Goal: Task Accomplishment & Management: Manage account settings

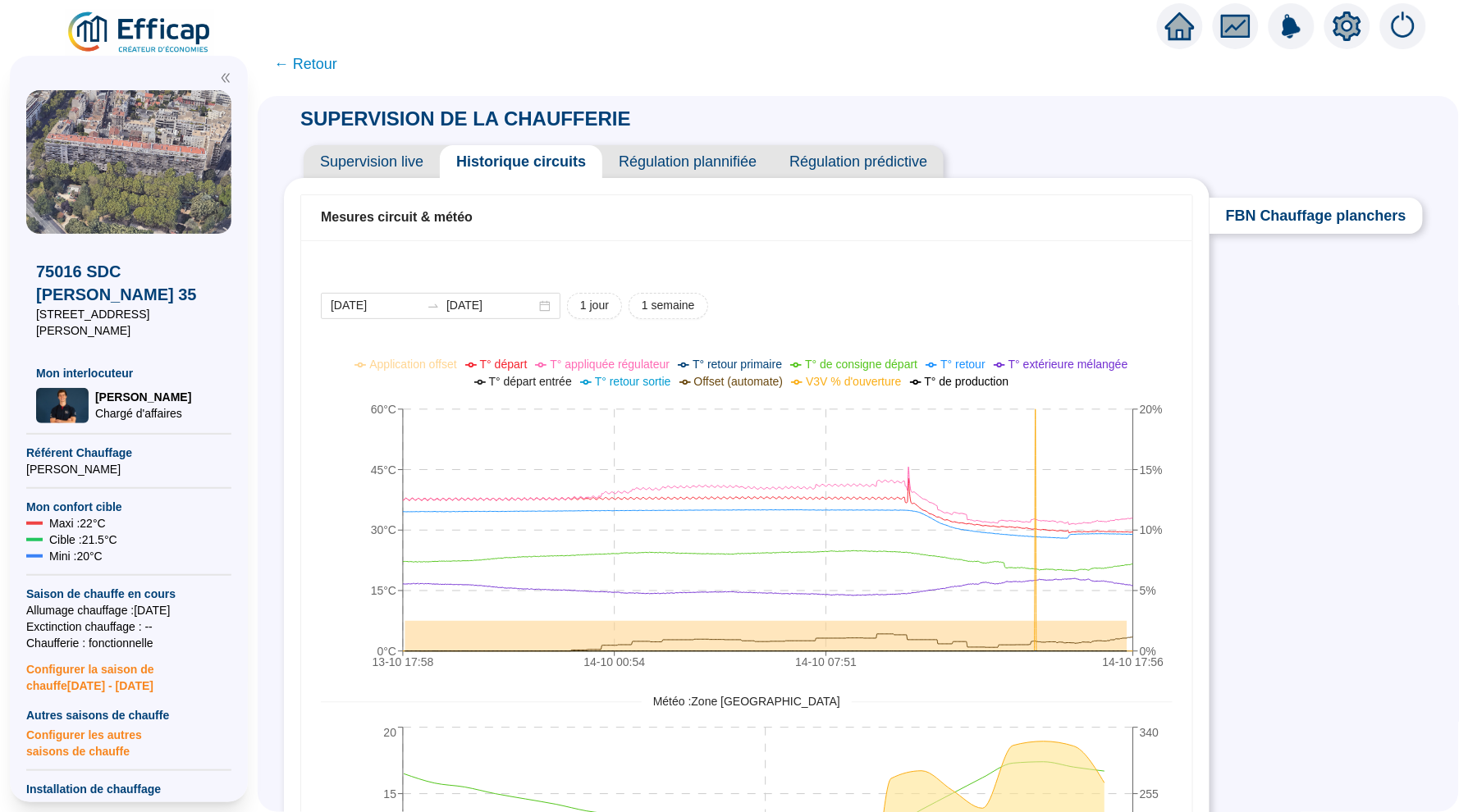
click at [386, 157] on span "Supervision live" at bounding box center [372, 161] width 136 height 33
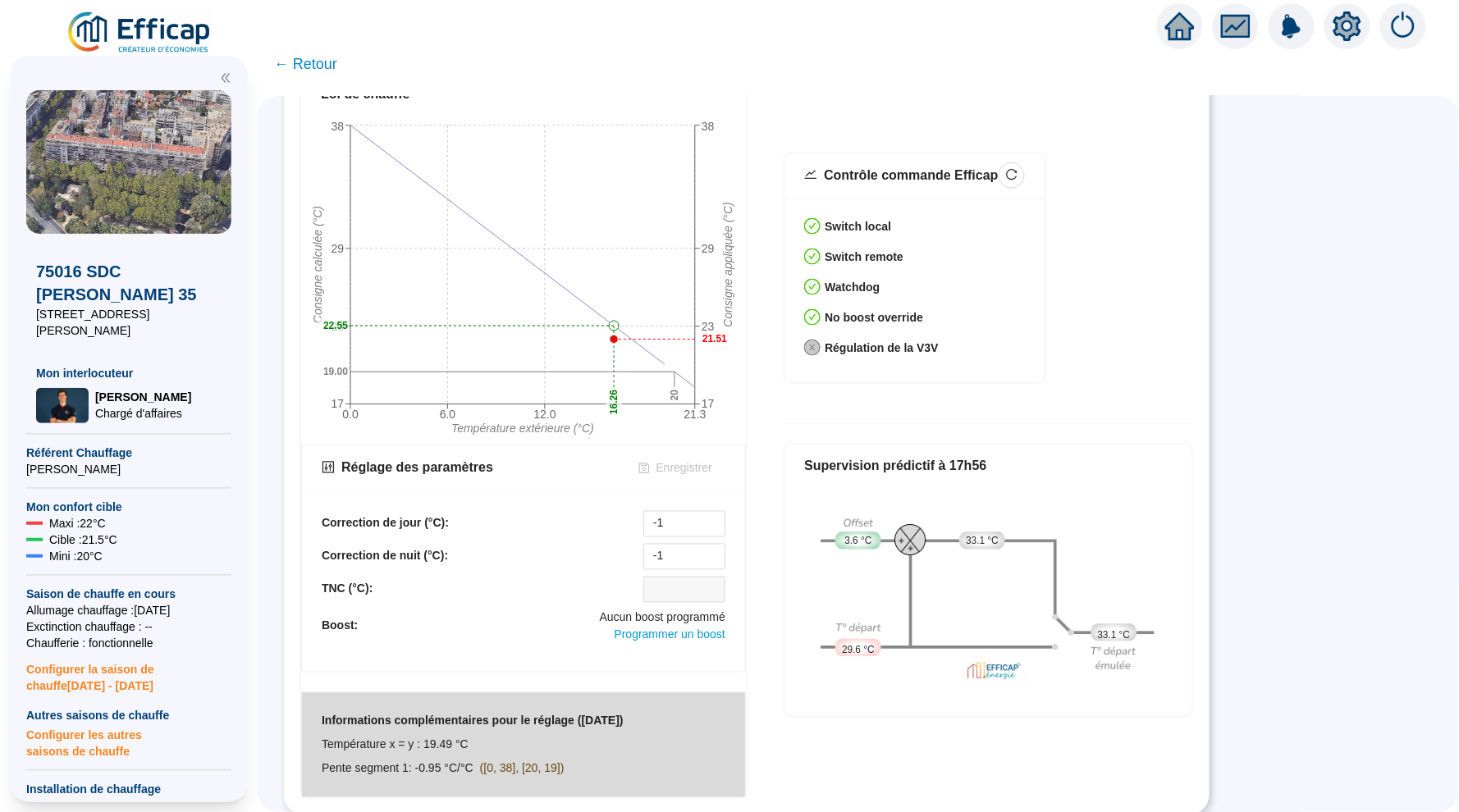
scroll to position [553, 0]
drag, startPoint x: 679, startPoint y: 528, endPoint x: 648, endPoint y: 530, distance: 31.1
click at [648, 530] on input "-1" at bounding box center [685, 526] width 81 height 25
type input "10"
click at [692, 472] on span "Enregistrer" at bounding box center [685, 470] width 56 height 17
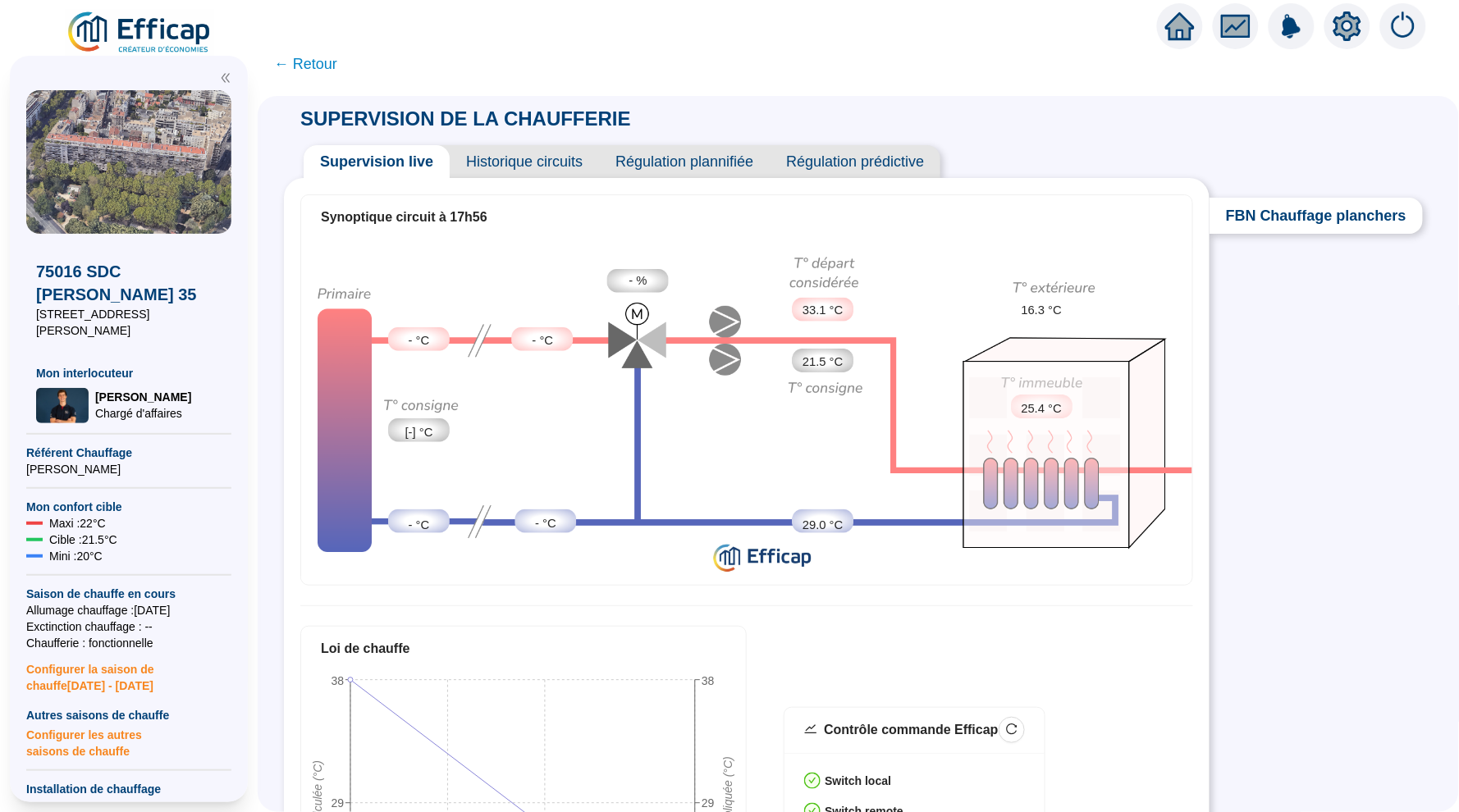
scroll to position [0, 0]
click at [544, 151] on span "Historique circuits" at bounding box center [524, 161] width 149 height 33
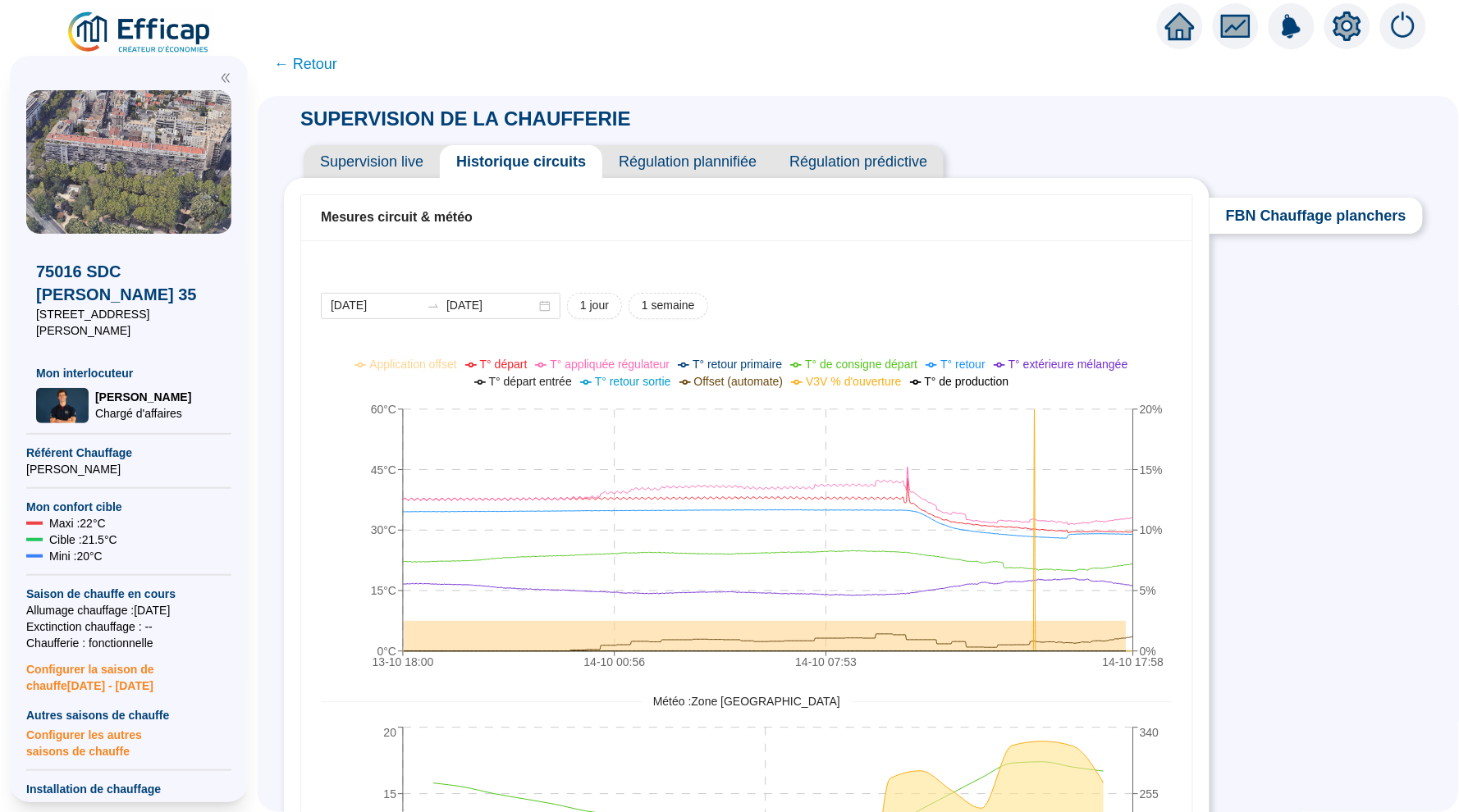
click at [832, 157] on span "Régulation prédictive" at bounding box center [858, 161] width 171 height 33
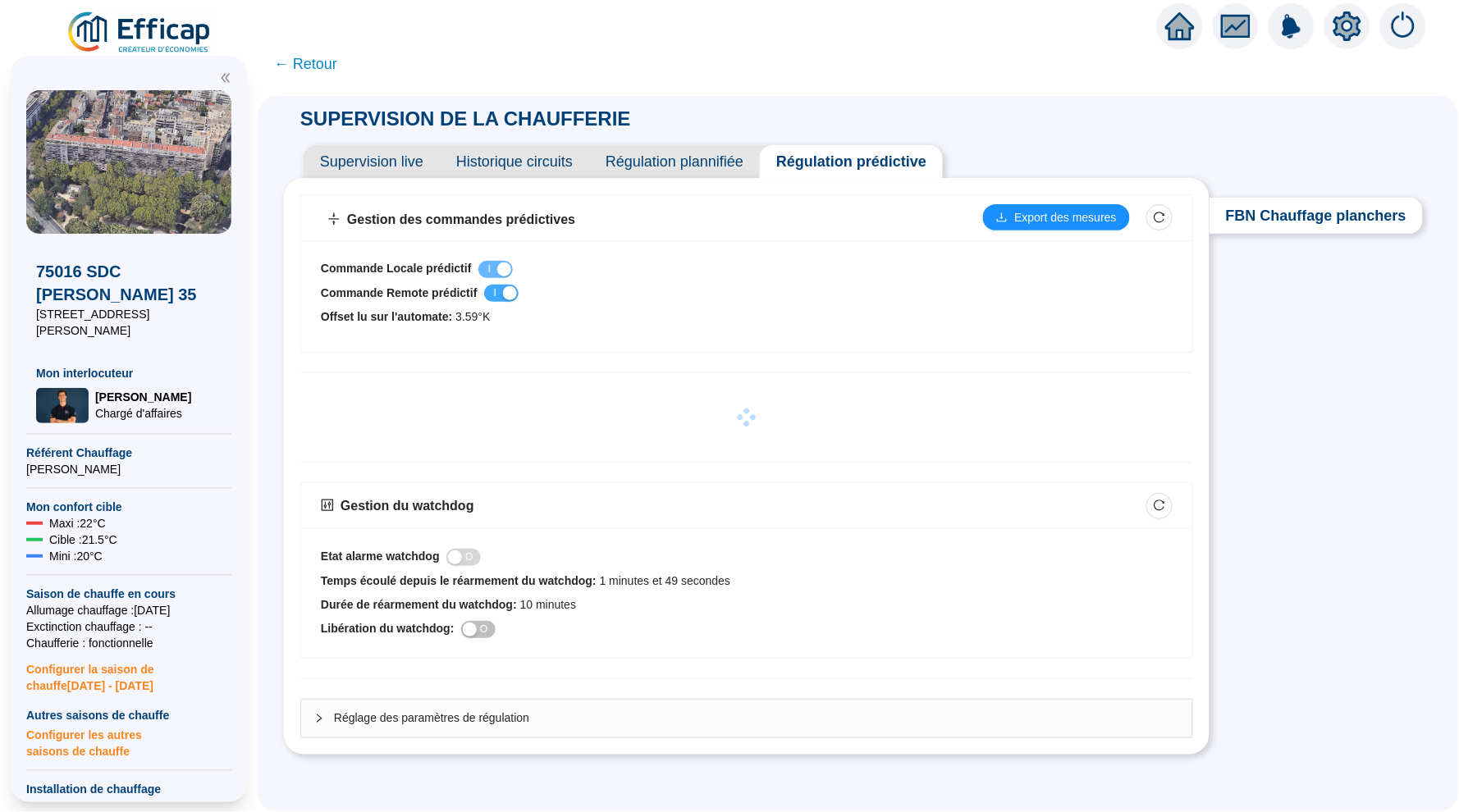
click at [516, 296] on div "button" at bounding box center [510, 293] width 14 height 14
click at [374, 156] on span "Supervision live" at bounding box center [372, 161] width 136 height 33
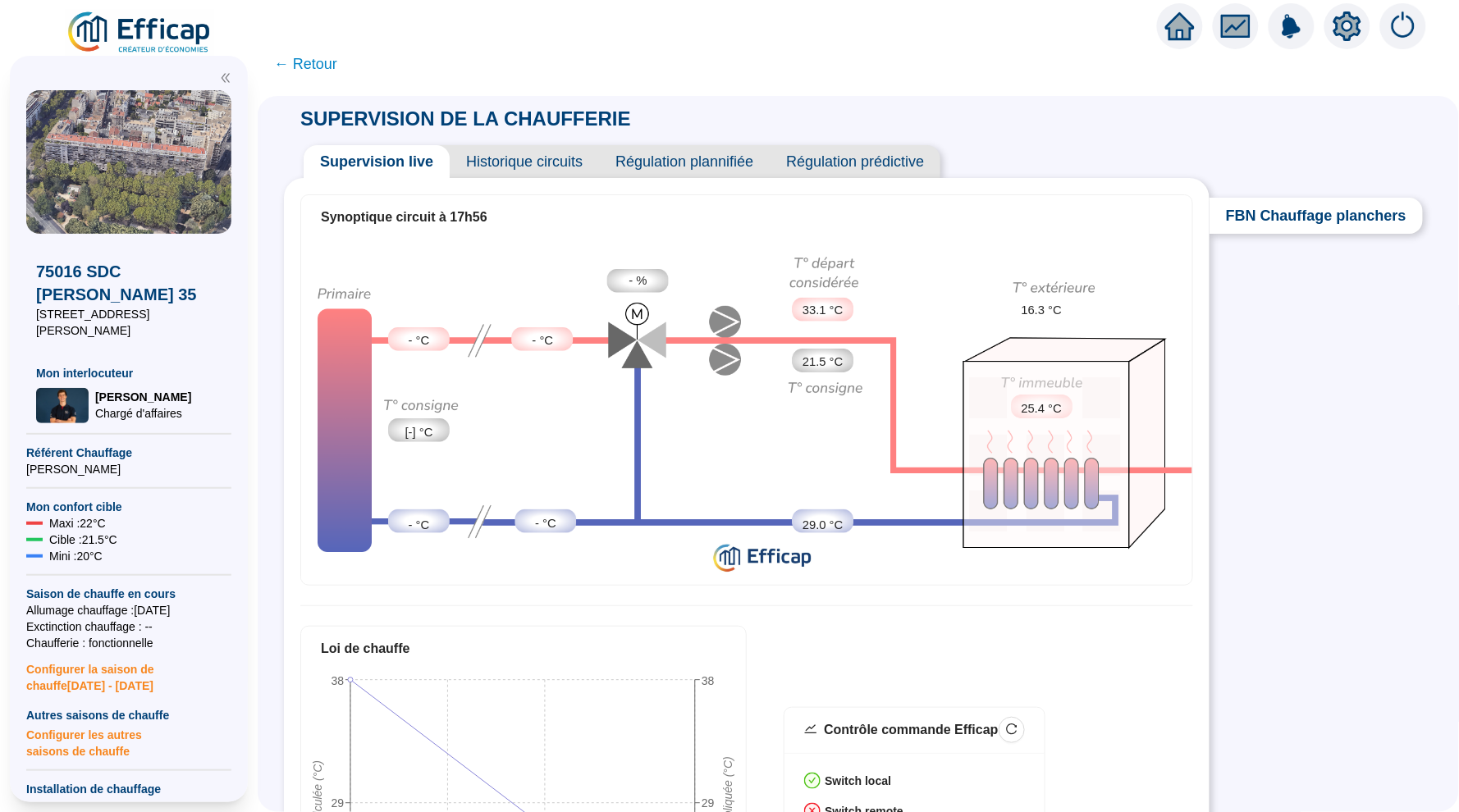
click at [523, 161] on span "Historique circuits" at bounding box center [524, 161] width 149 height 33
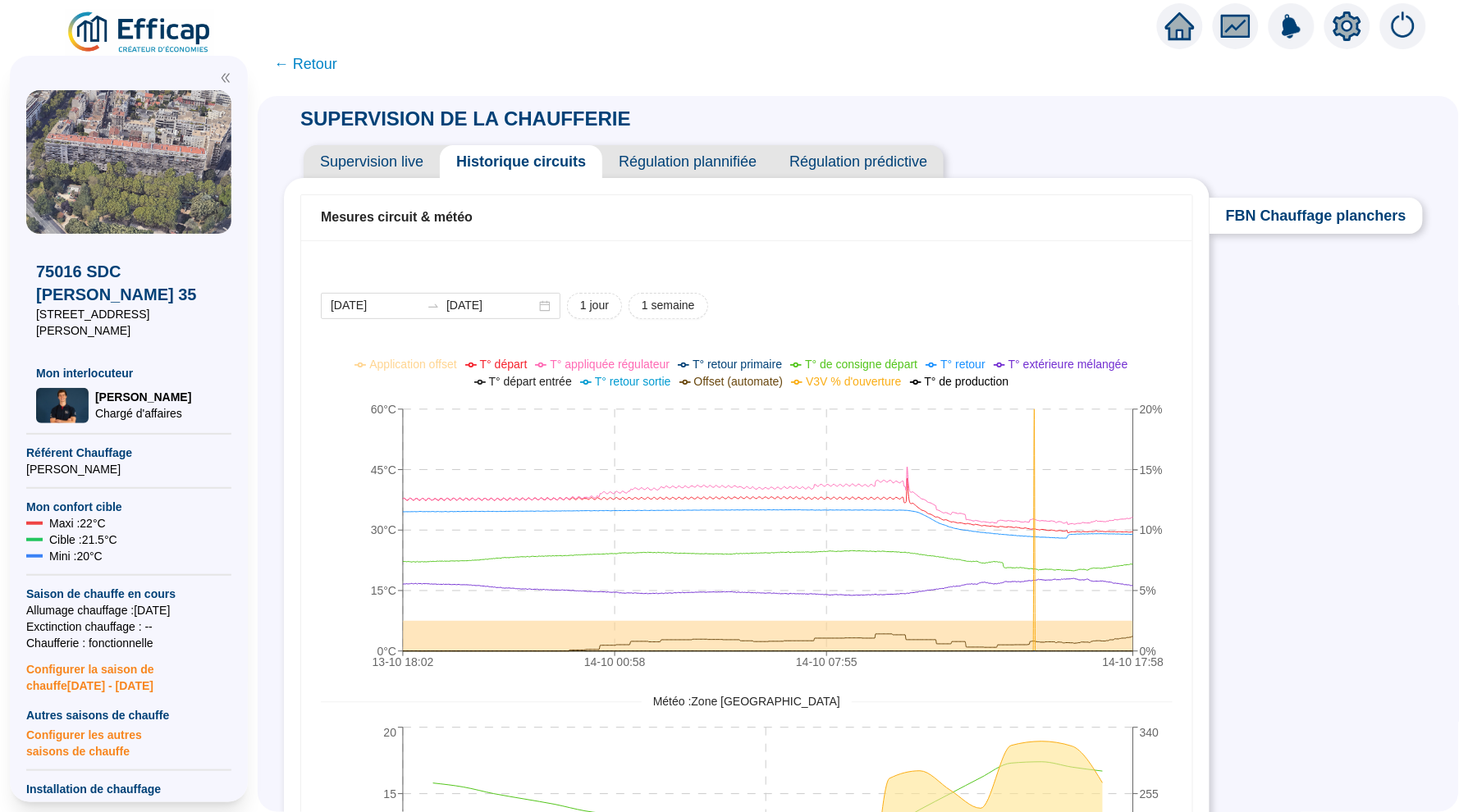
click at [1342, 37] on icon "setting" at bounding box center [1348, 26] width 30 height 30
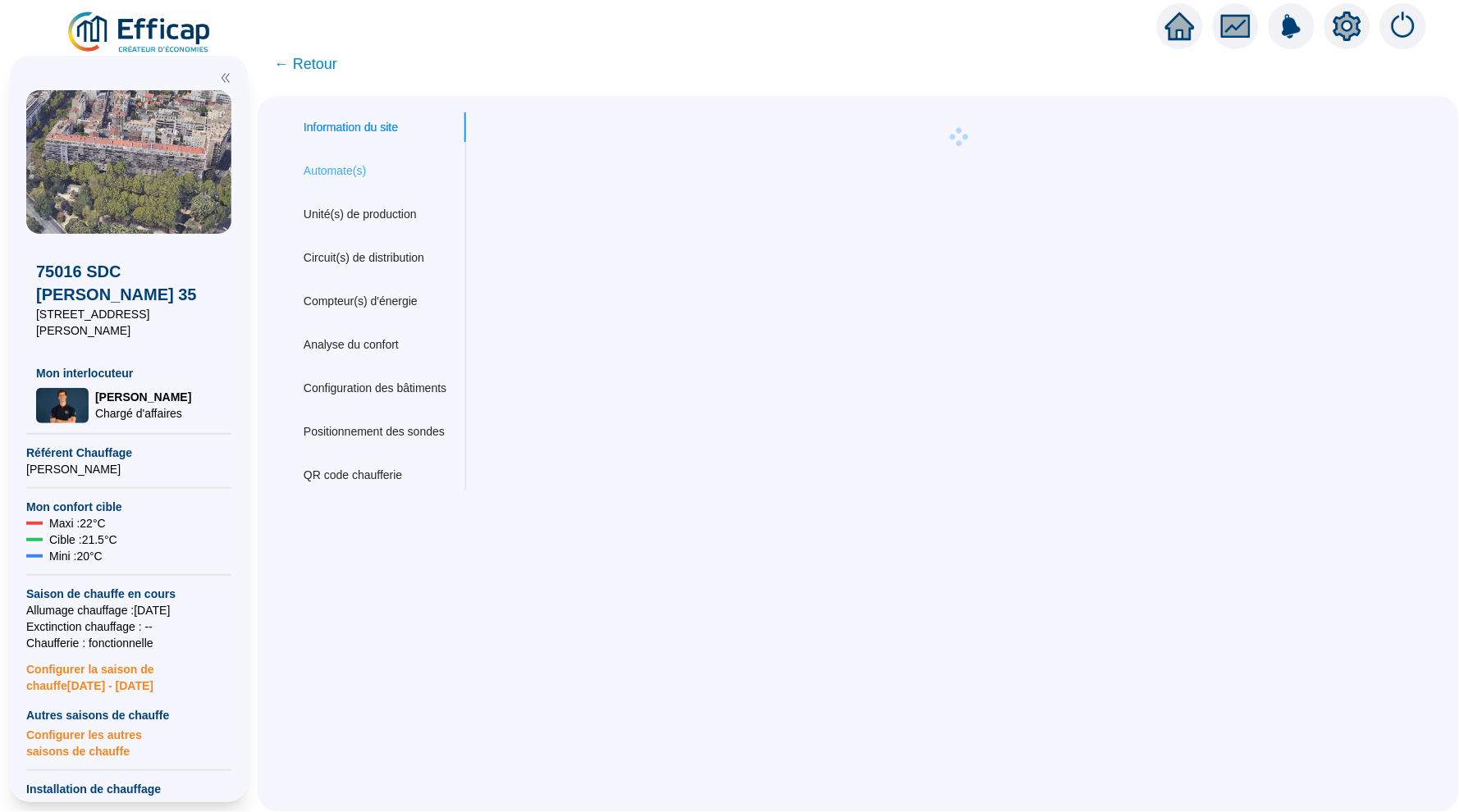
click at [342, 156] on div "Automate(s)" at bounding box center [375, 170] width 182 height 30
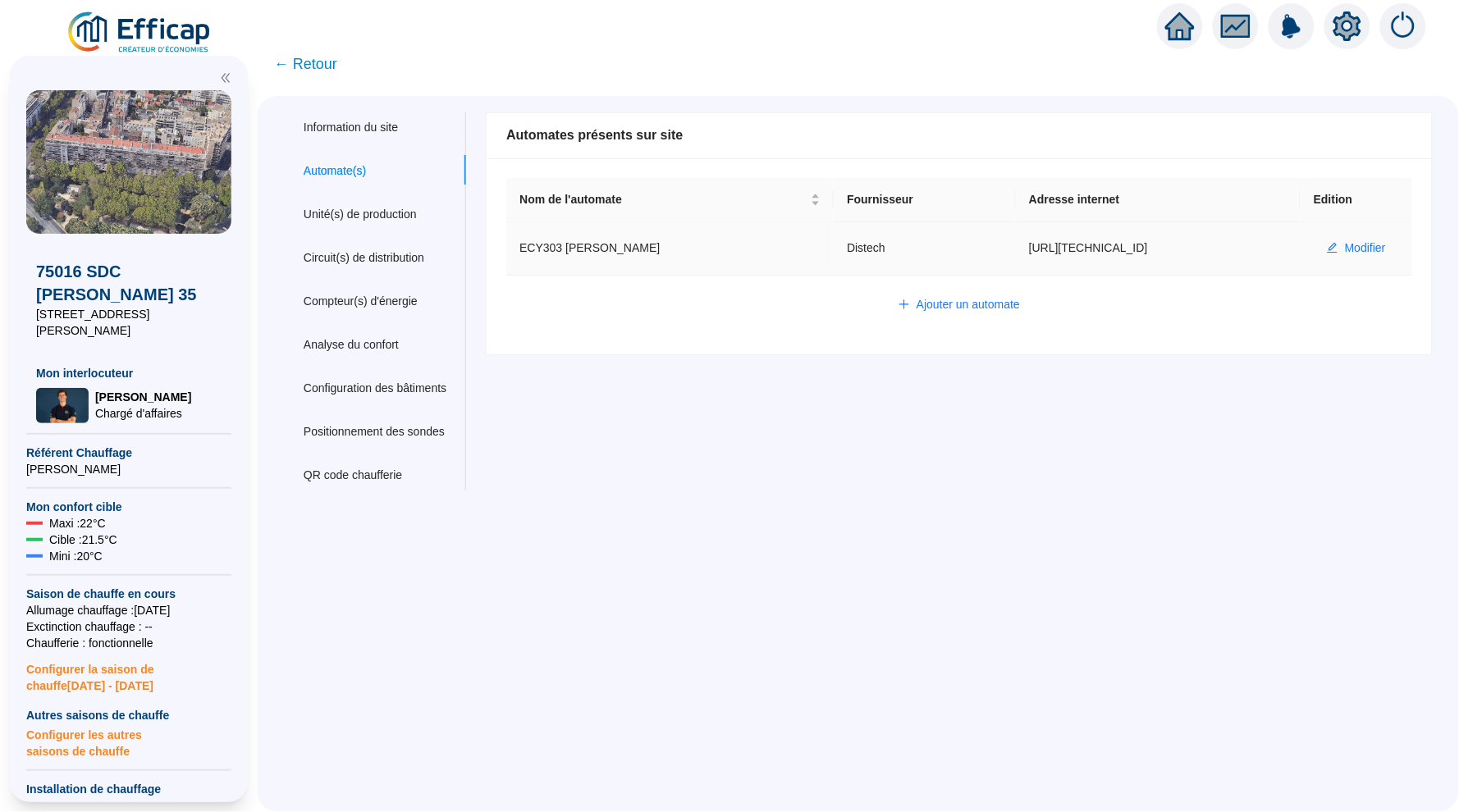
drag, startPoint x: 1174, startPoint y: 239, endPoint x: 1193, endPoint y: 248, distance: 21.0
click at [1193, 248] on td "https://80.15.125.120:5001" at bounding box center [1158, 249] width 285 height 54
copy td "https://80.15.125.120:5001"
click at [1358, 249] on span "Modifier" at bounding box center [1366, 248] width 41 height 17
type input "ECY303 Ferdinand Buisson"
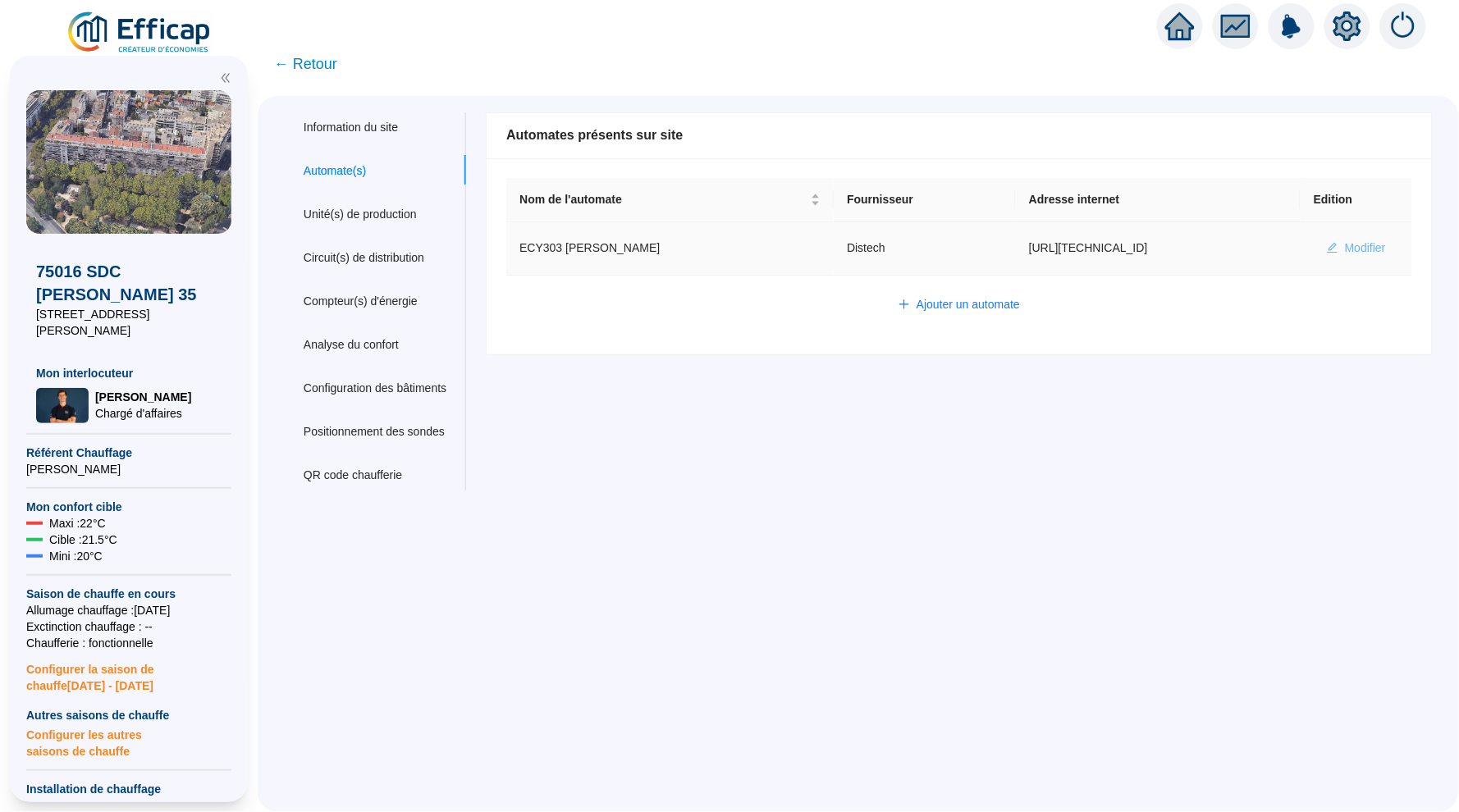
type input "https://80.15.125.120:5001"
type input "admin-efficap"
type input "AV1001"
type input "AV1002"
type input "AV1000"
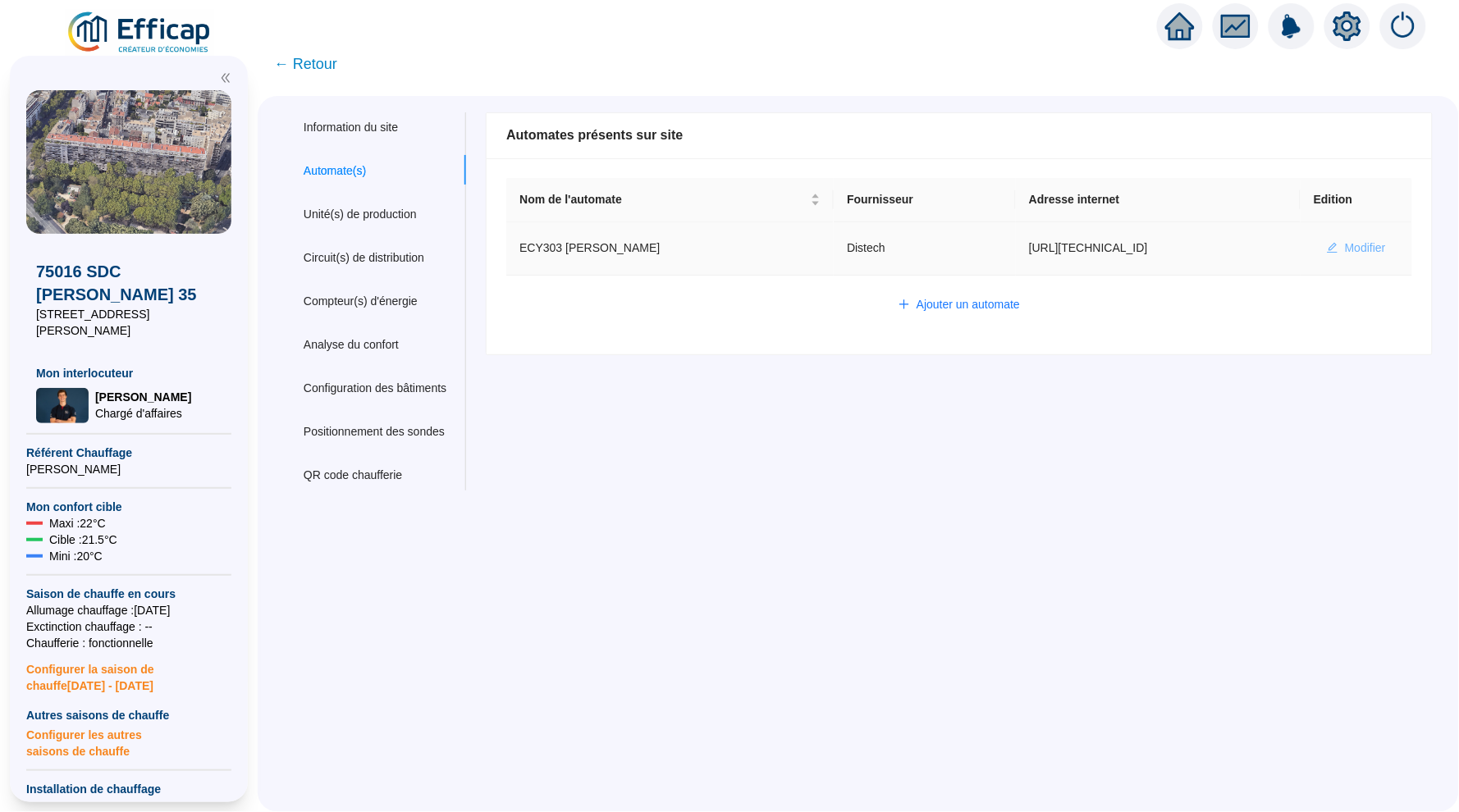
type input "BV1000"
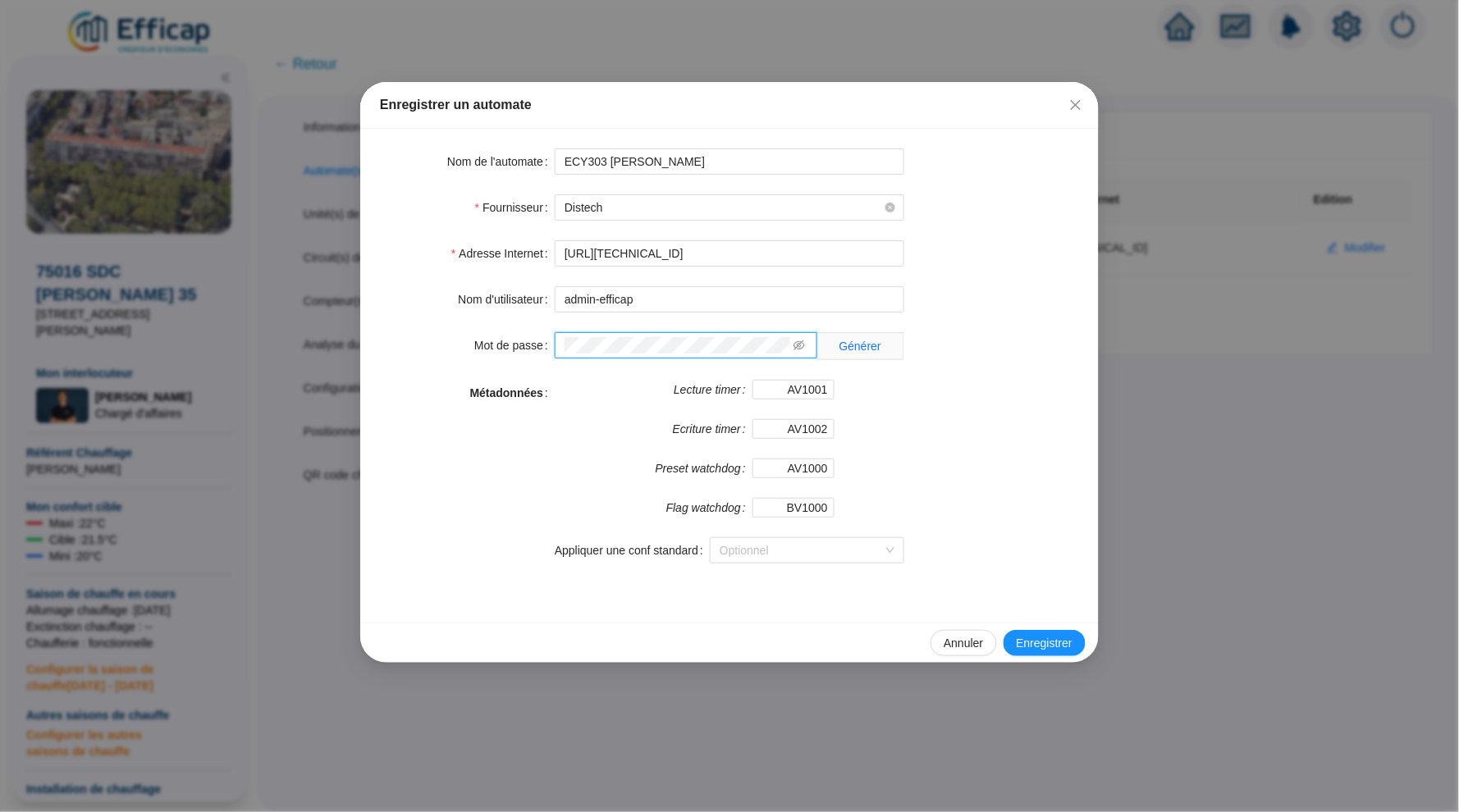
click at [529, 343] on div "Mot de passe Générer" at bounding box center [729, 346] width 699 height 28
click at [799, 343] on icon "eye-invisible" at bounding box center [799, 345] width 12 height 12
click at [540, 346] on div "Mot de passe Générer" at bounding box center [729, 346] width 699 height 28
click at [470, 30] on div "Enregistrer un automate Nom de l'automate ECY303 Ferdinand Buisson Fournisseur …" at bounding box center [729, 406] width 1459 height 812
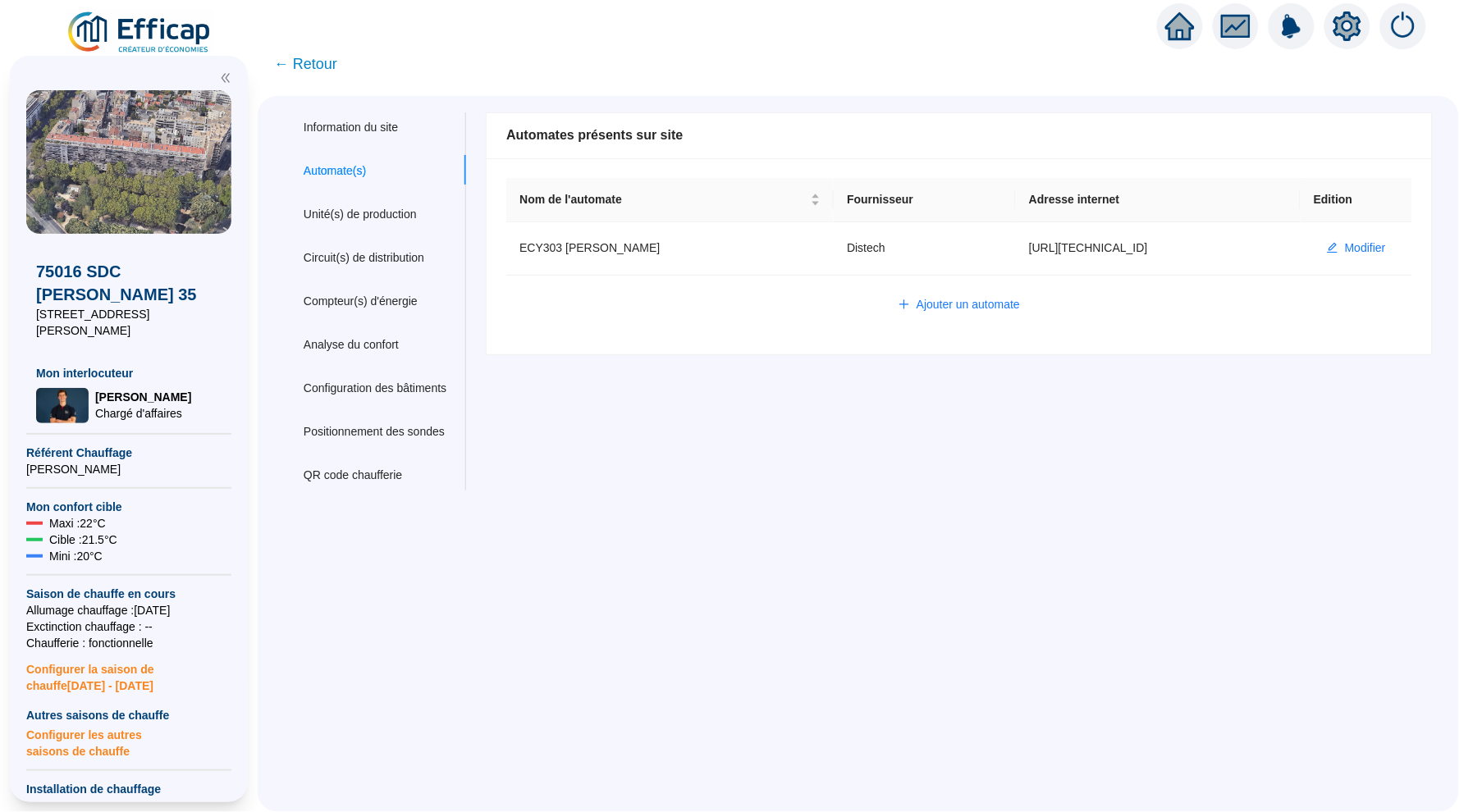
click at [327, 63] on span "← Retour" at bounding box center [306, 64] width 63 height 23
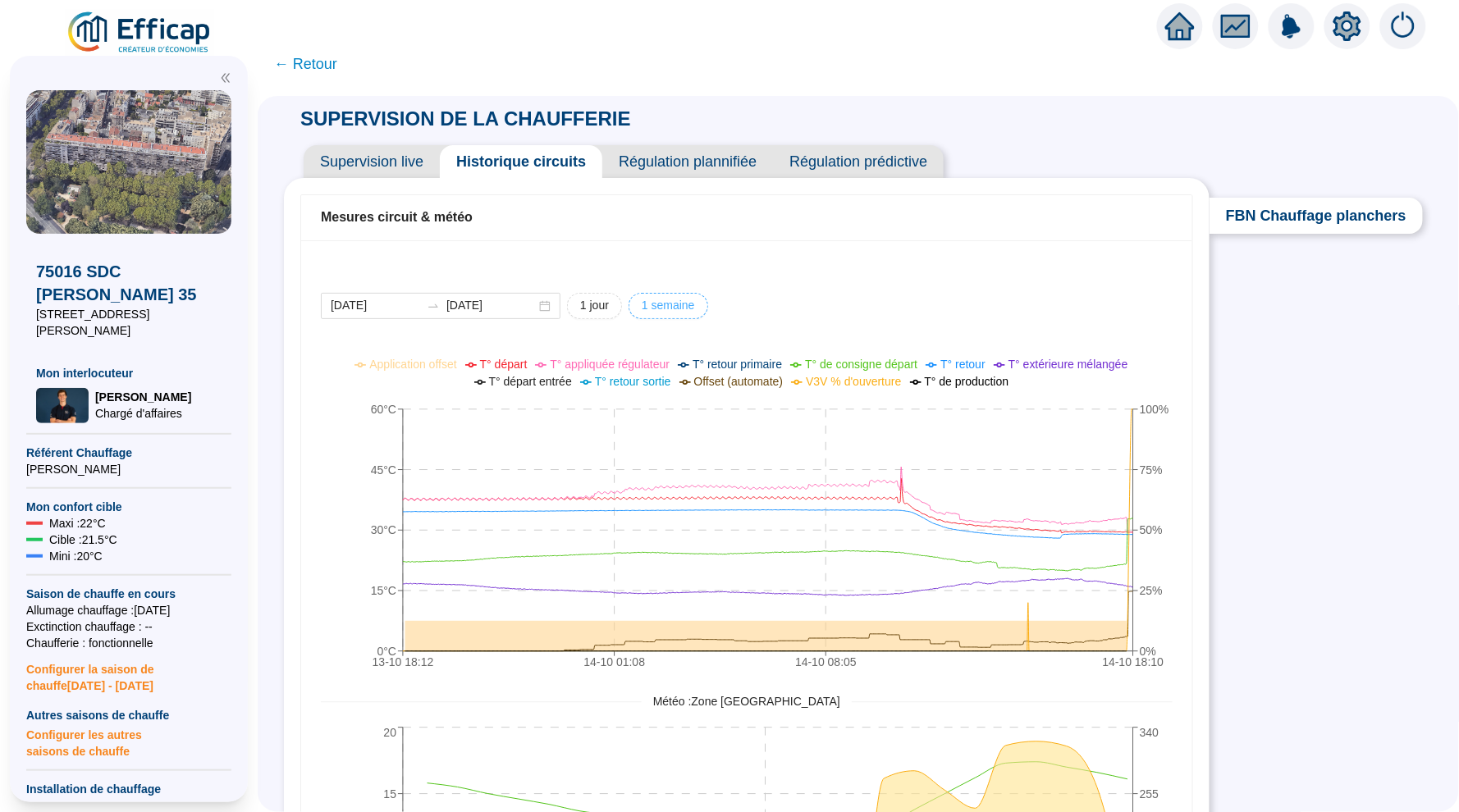
click at [643, 300] on span "1 semaine" at bounding box center [668, 306] width 54 height 17
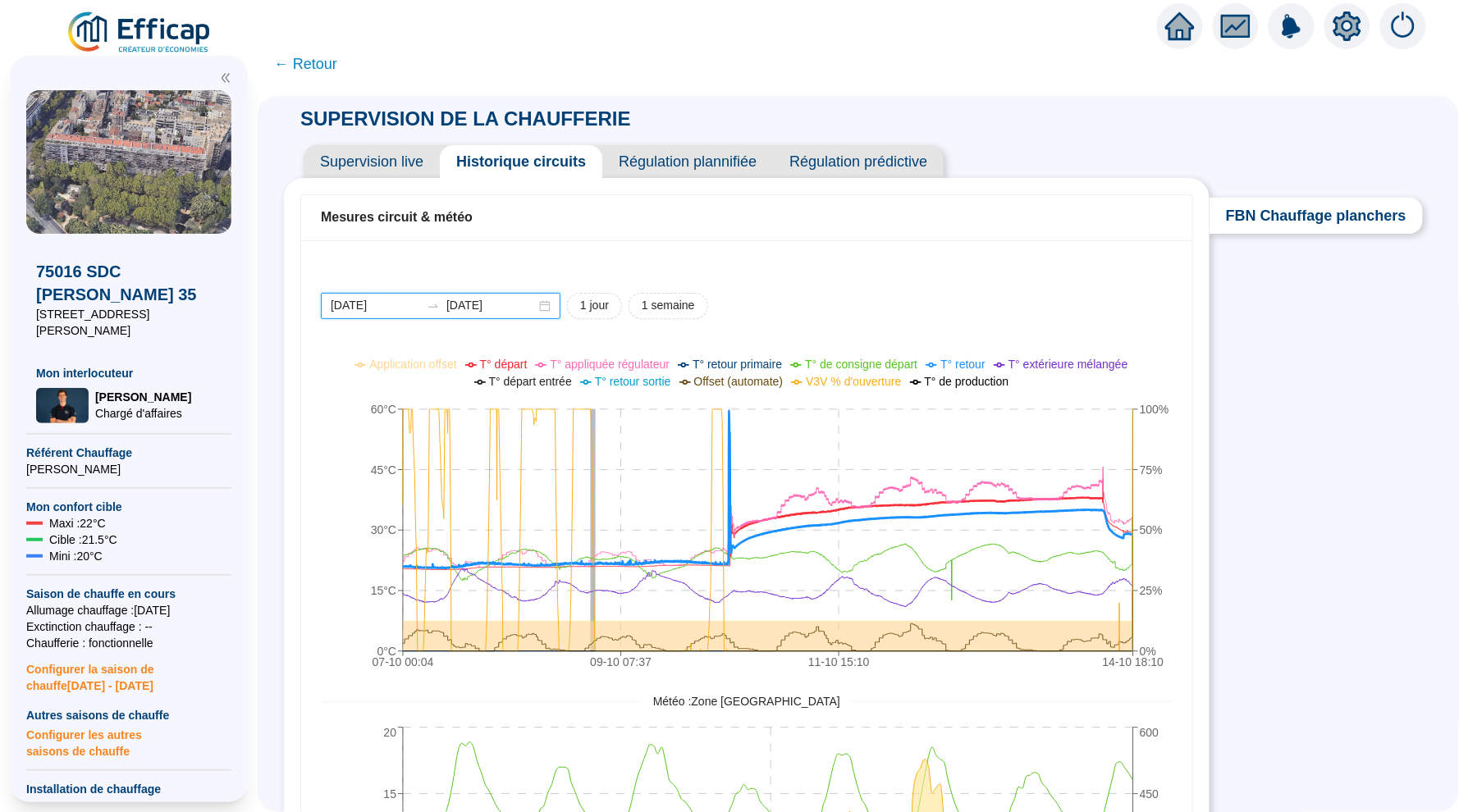
click at [406, 301] on input "[DATE]" at bounding box center [375, 306] width 90 height 17
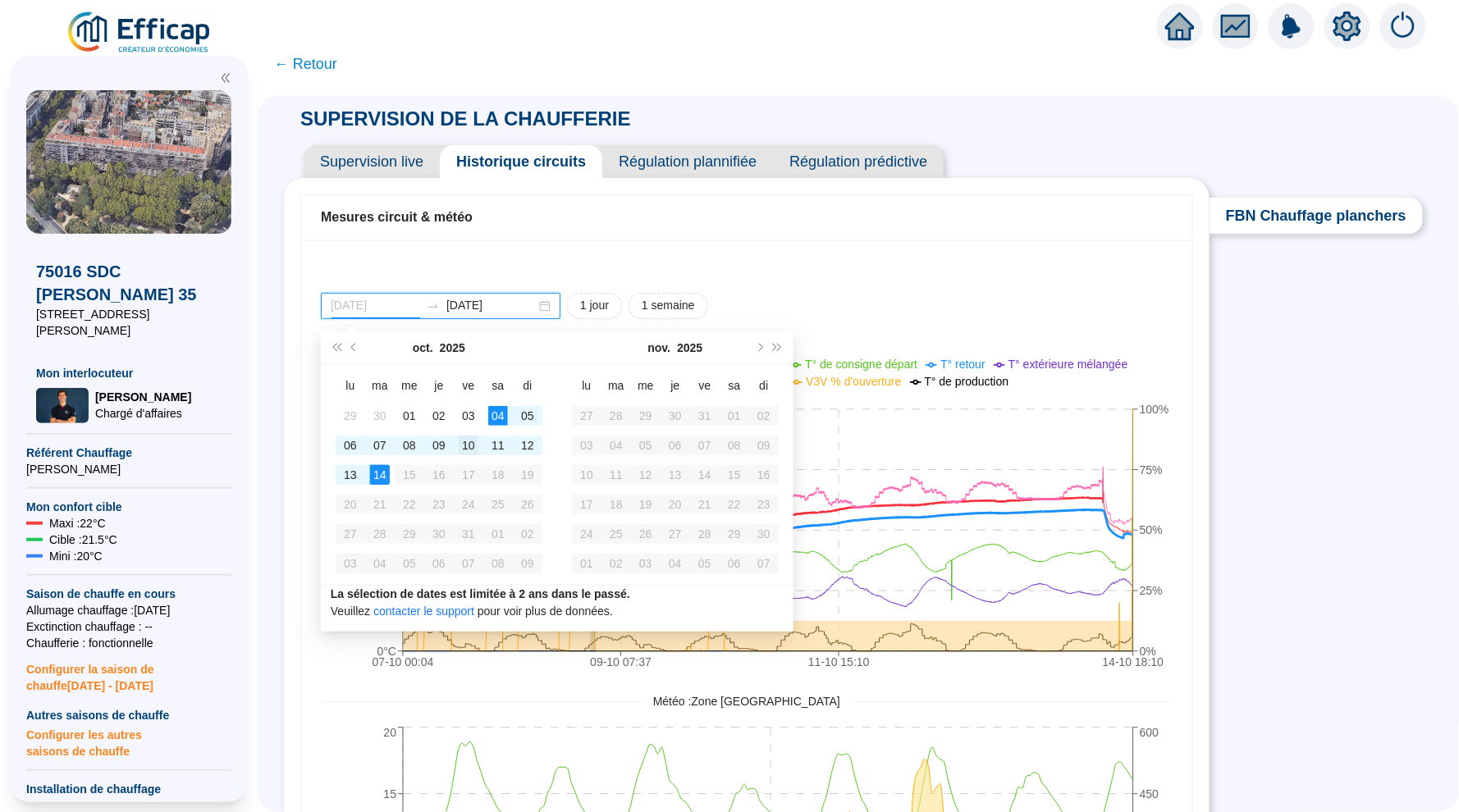
type input "[DATE]"
click at [464, 436] on div "10" at bounding box center [469, 446] width 20 height 20
type input "[DATE]"
click at [491, 440] on div "11" at bounding box center [498, 446] width 20 height 20
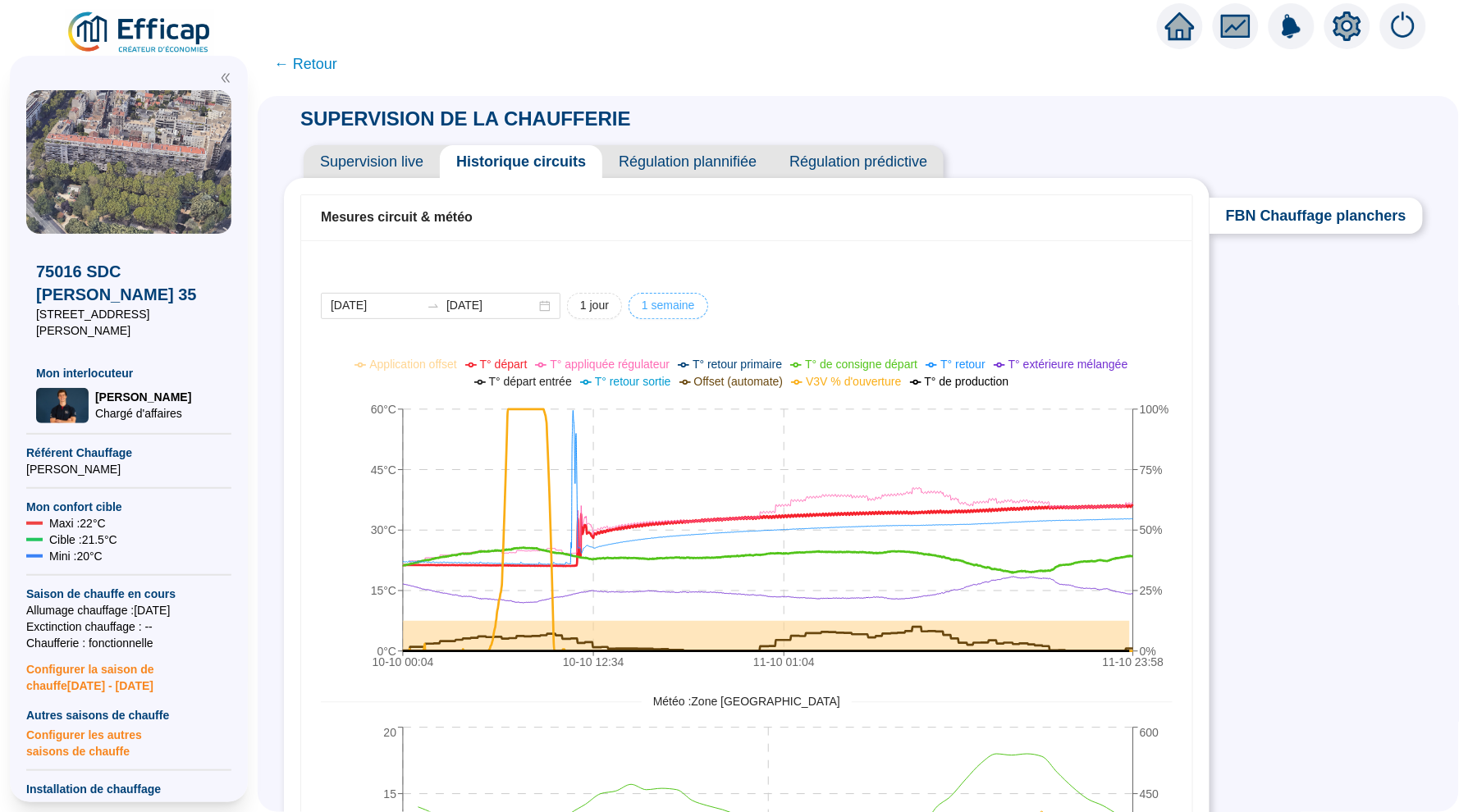
click at [653, 311] on span "1 semaine" at bounding box center [668, 306] width 54 height 17
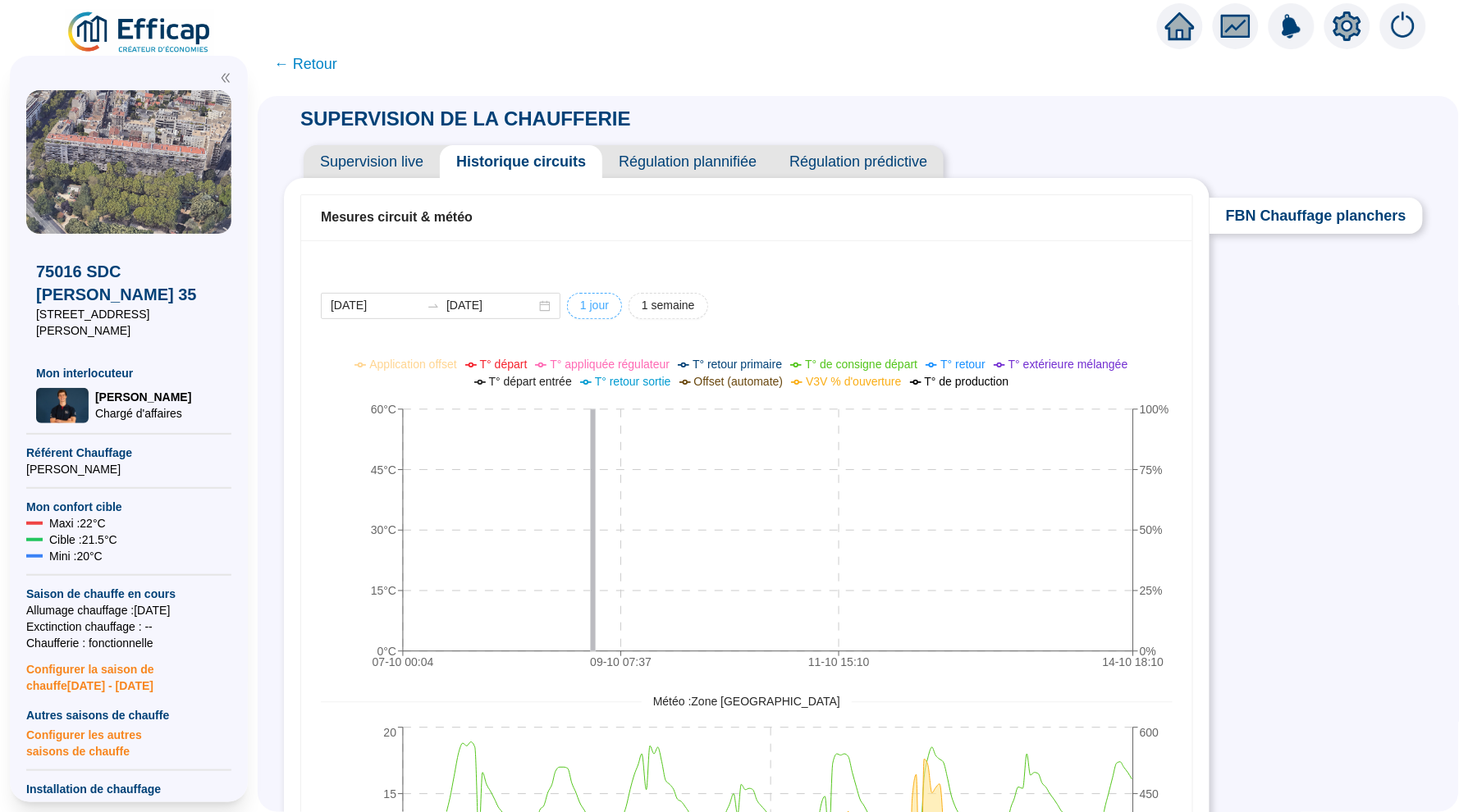
type input "[DATE]"
click at [595, 308] on span "1 jour" at bounding box center [594, 306] width 29 height 17
type input "[DATE]"
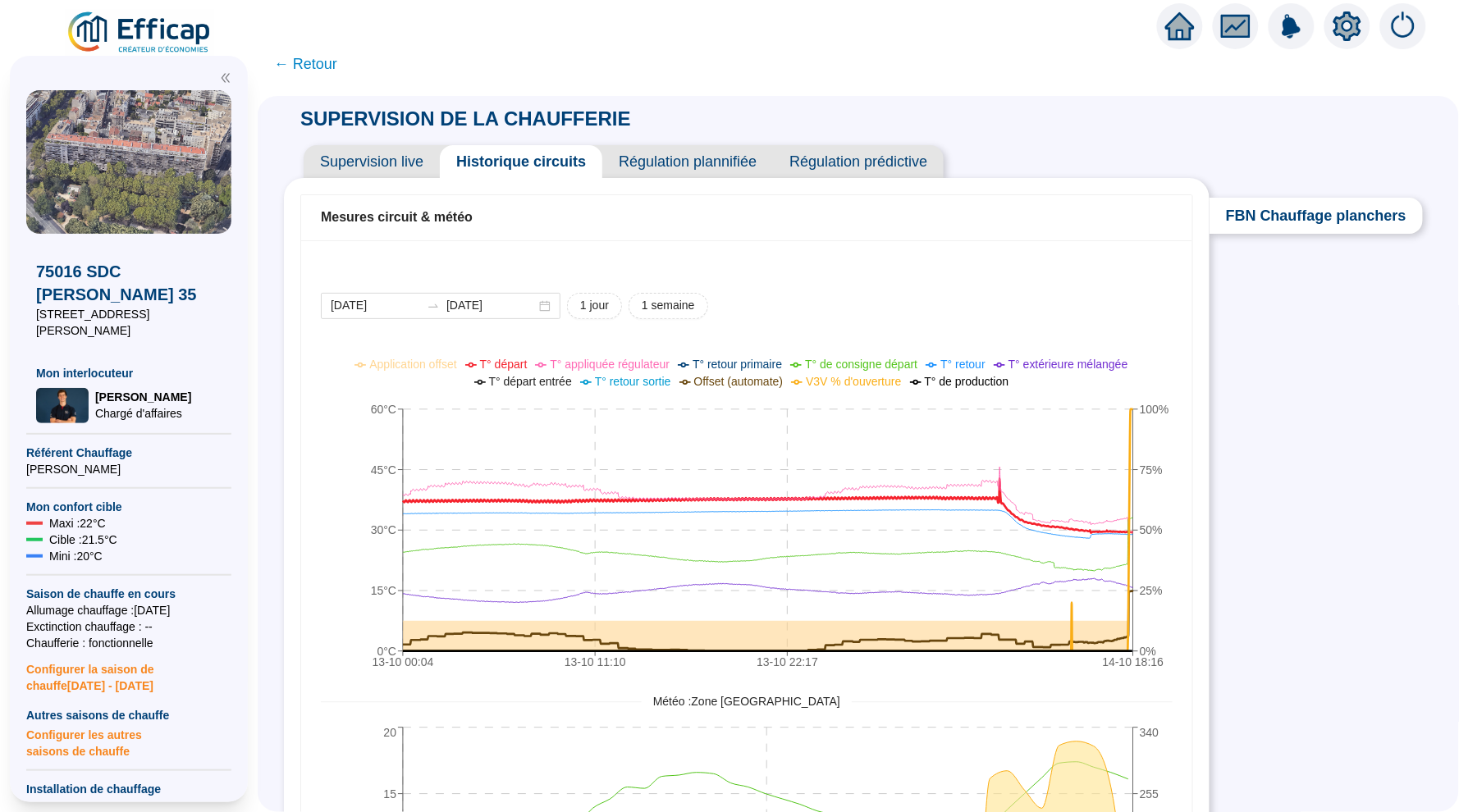
click at [1182, 26] on icon "home" at bounding box center [1180, 26] width 30 height 23
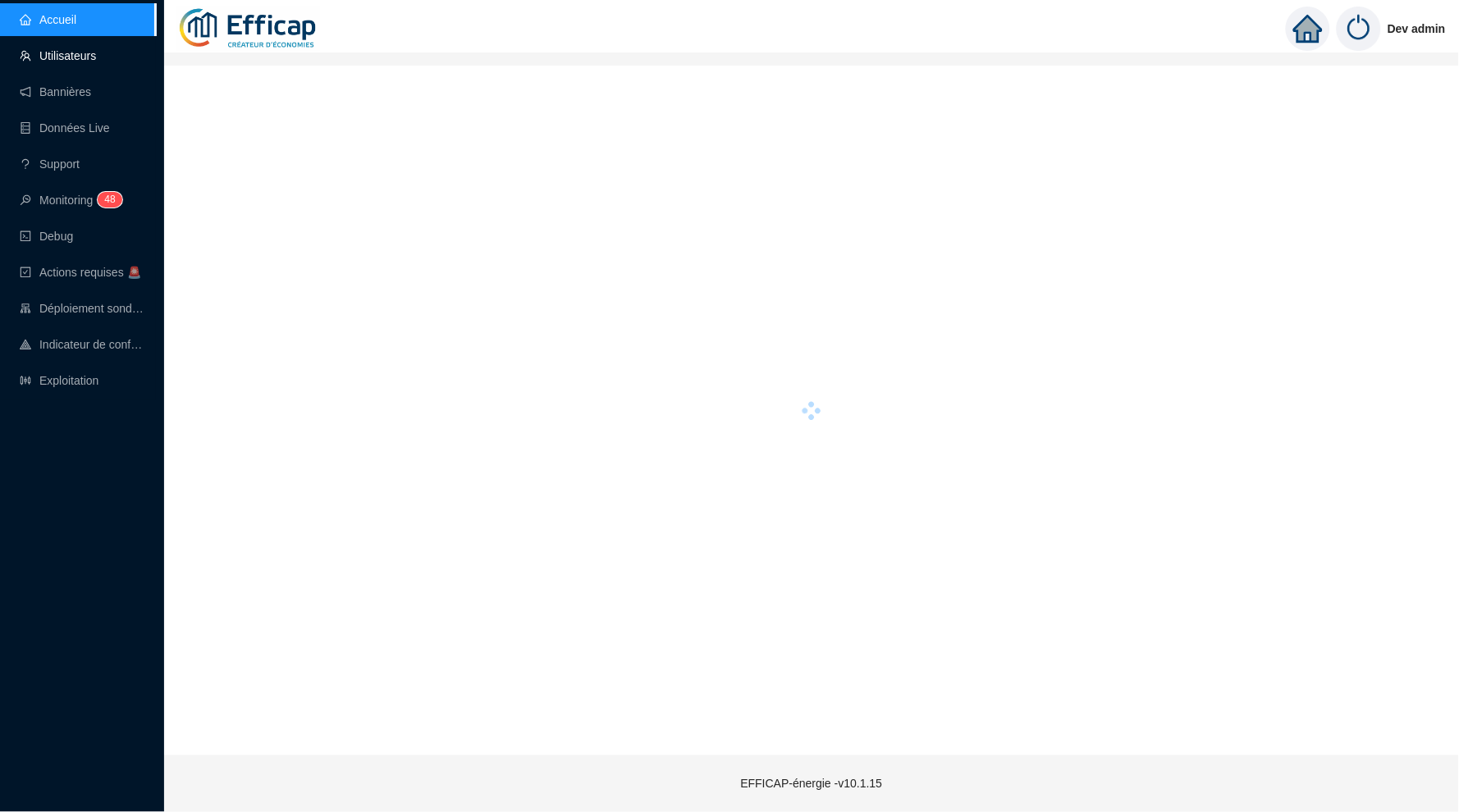
click at [59, 55] on link "Utilisateurs" at bounding box center [58, 56] width 77 height 13
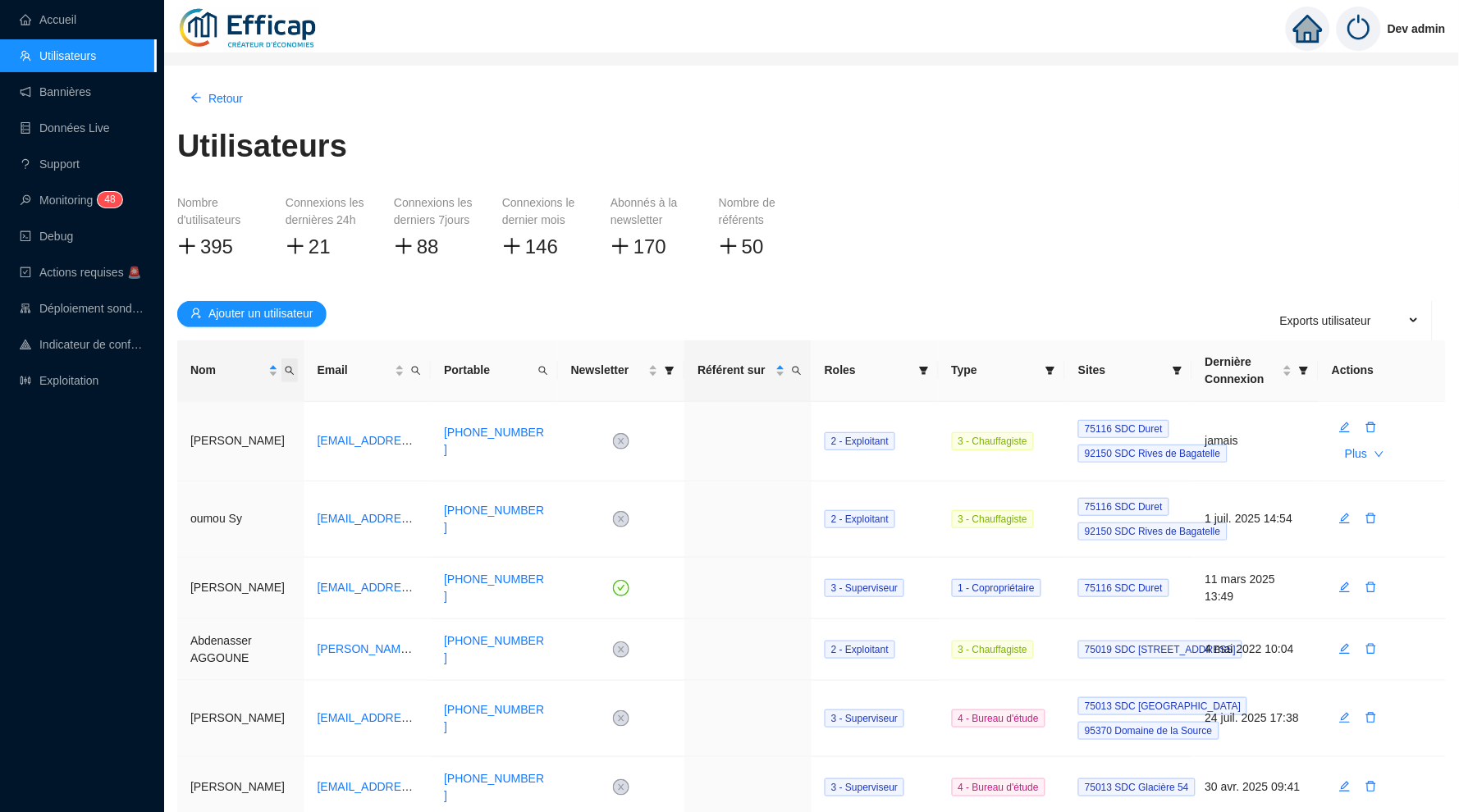
click at [288, 373] on icon "search" at bounding box center [290, 371] width 10 height 10
type input "escar"
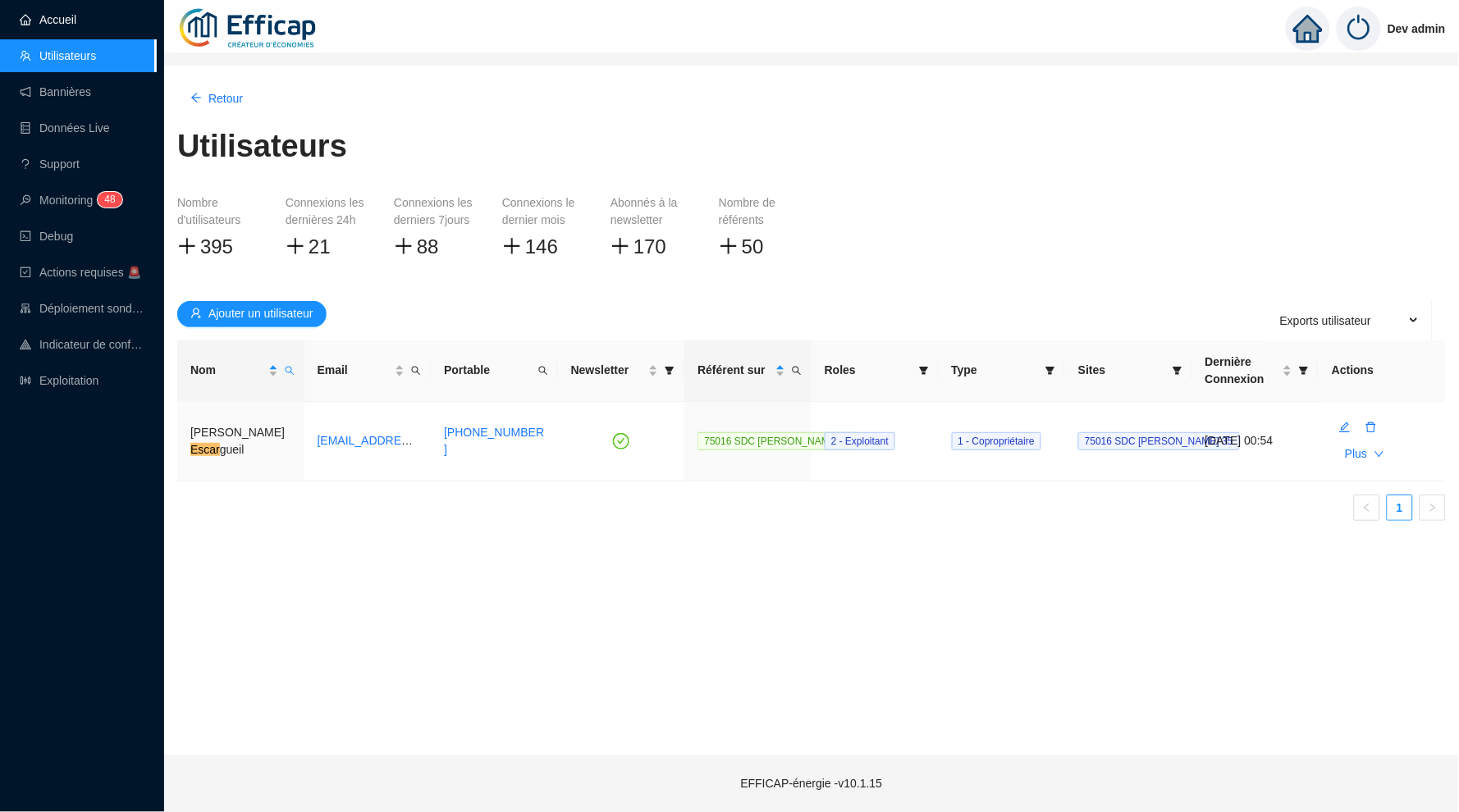
click at [54, 20] on link "Accueil" at bounding box center [48, 20] width 57 height 13
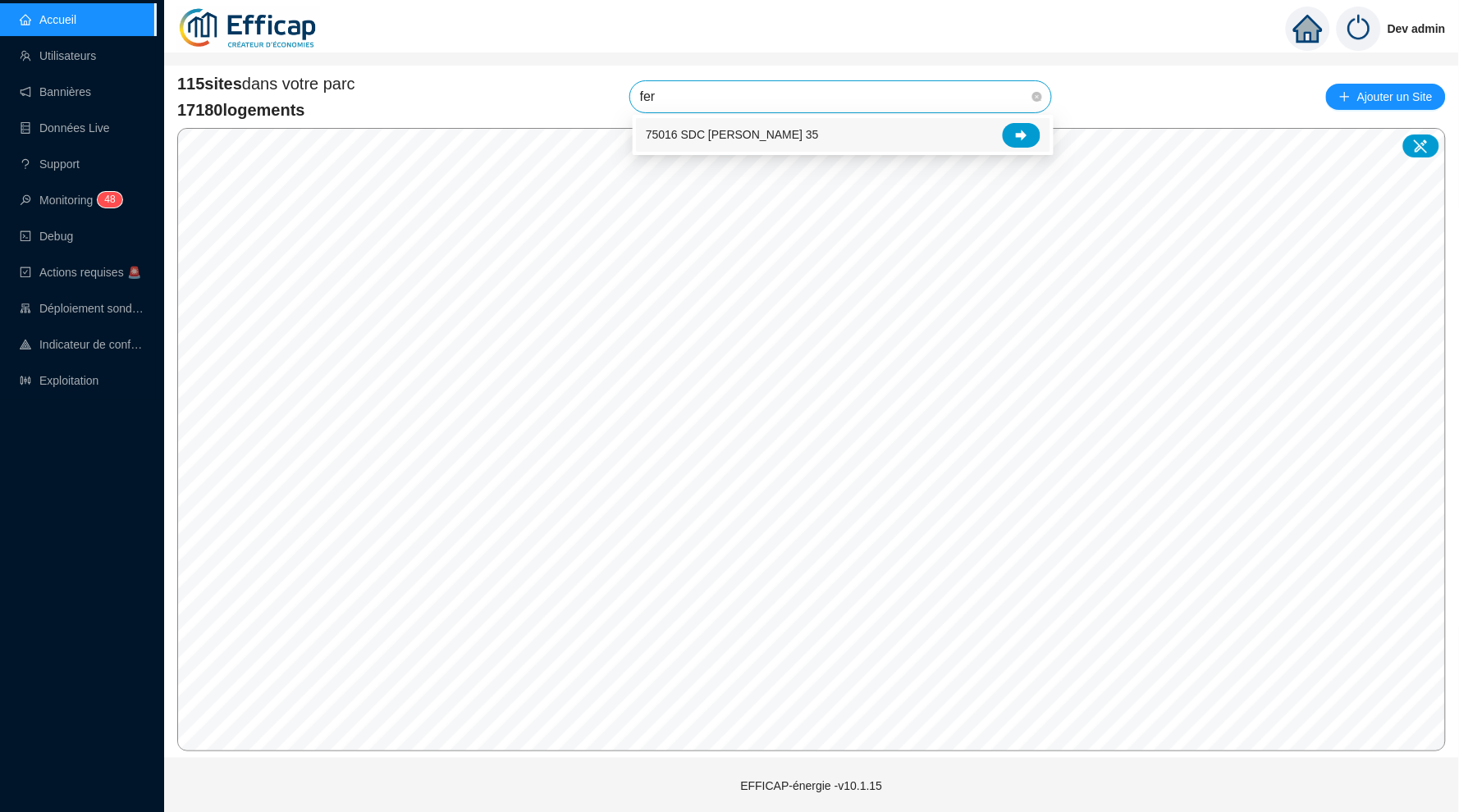
type input "ferd"
click at [1016, 129] on icon at bounding box center [1022, 135] width 12 height 12
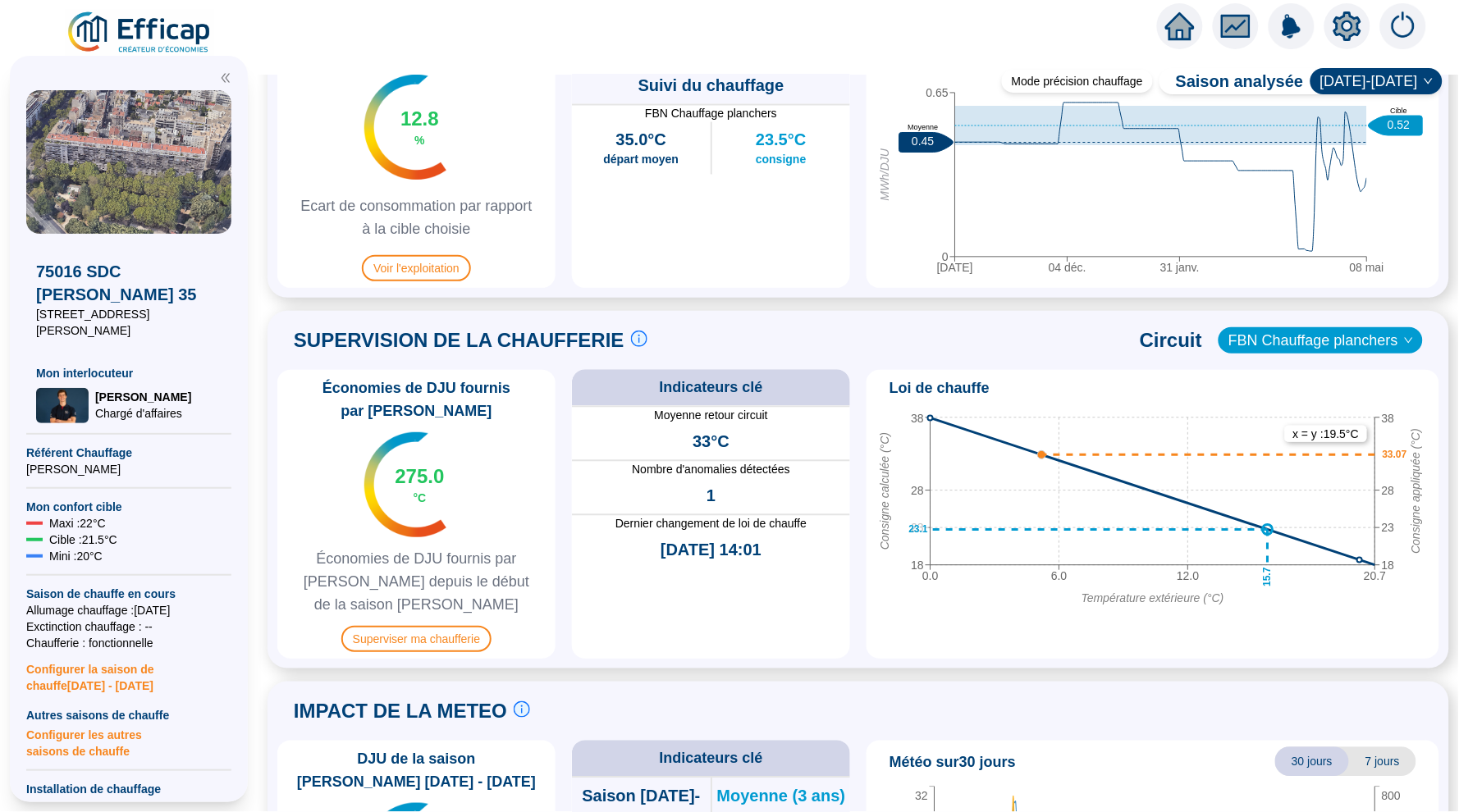
scroll to position [1001, 0]
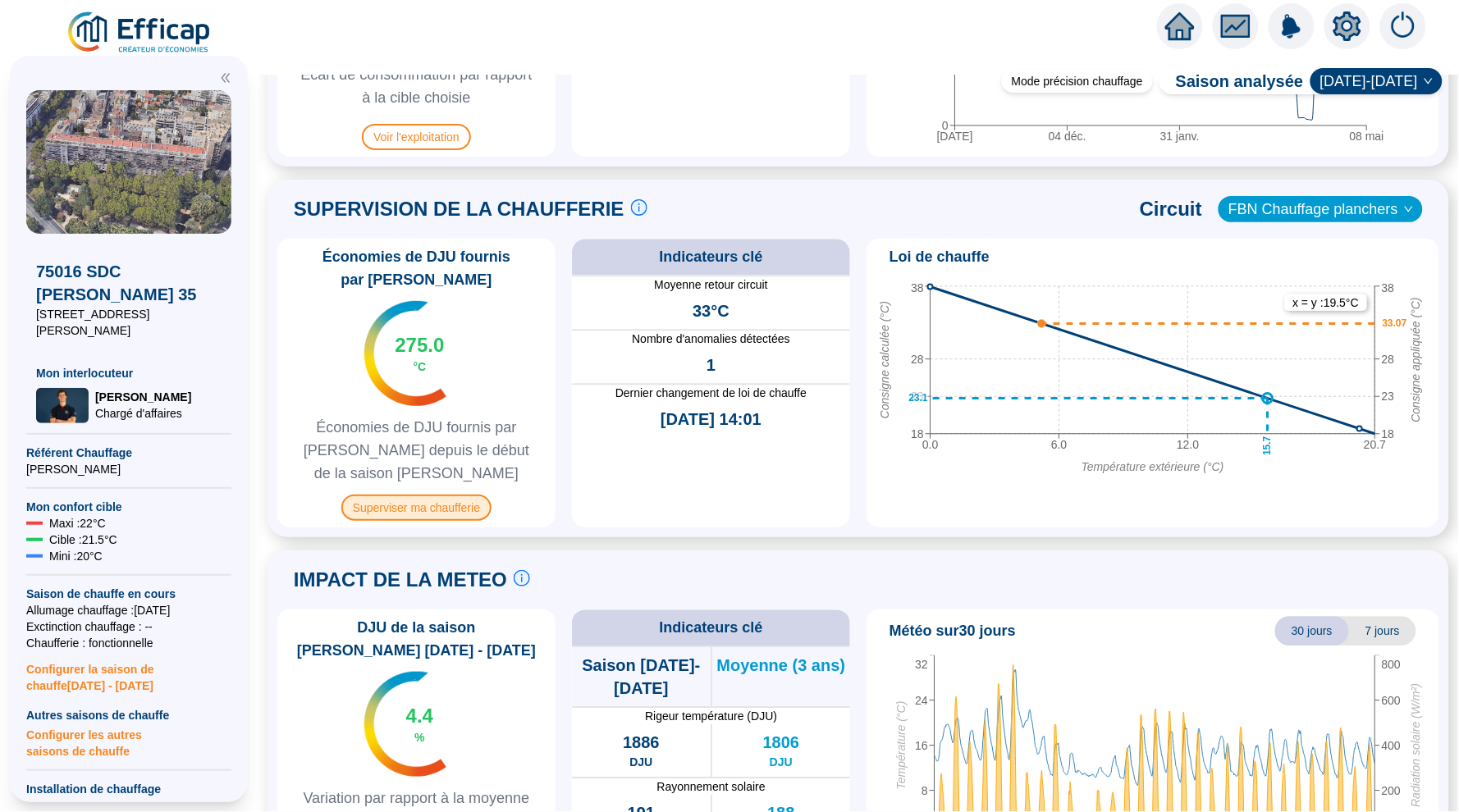
click at [431, 498] on span "Superviser ma chaufferie" at bounding box center [416, 508] width 150 height 26
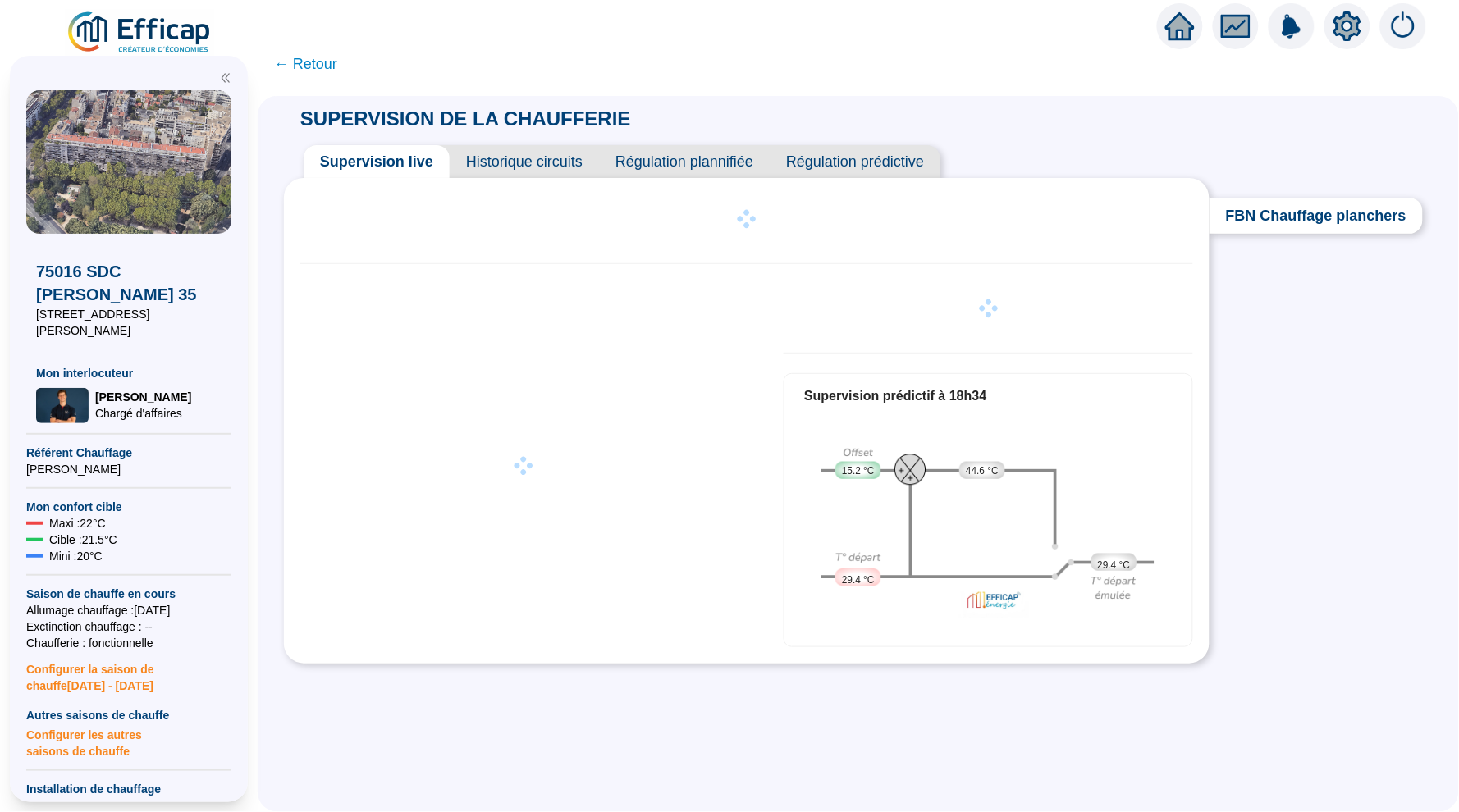
click at [871, 160] on span "Régulation prédictive" at bounding box center [854, 161] width 171 height 33
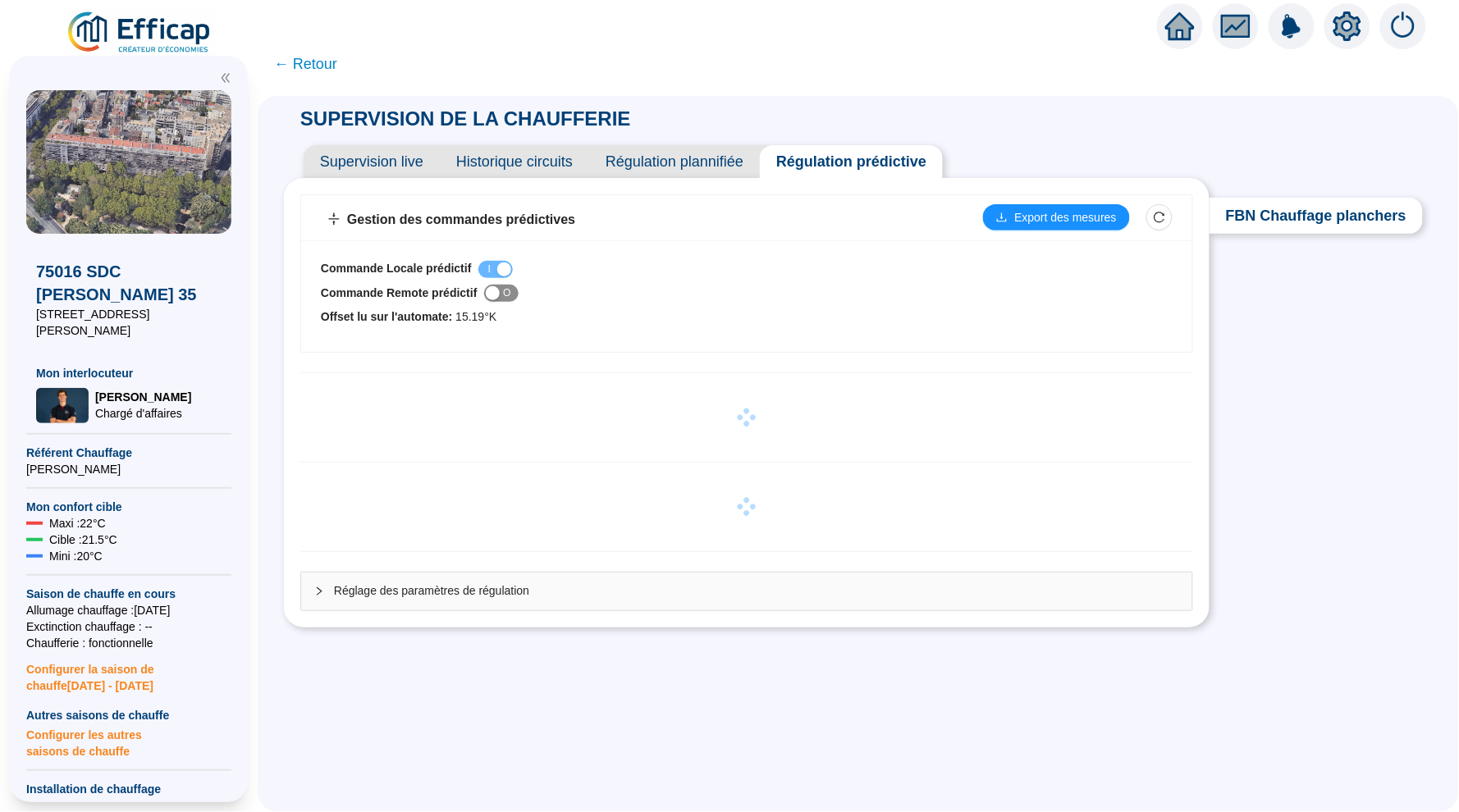
click at [500, 296] on div "button" at bounding box center [493, 293] width 14 height 14
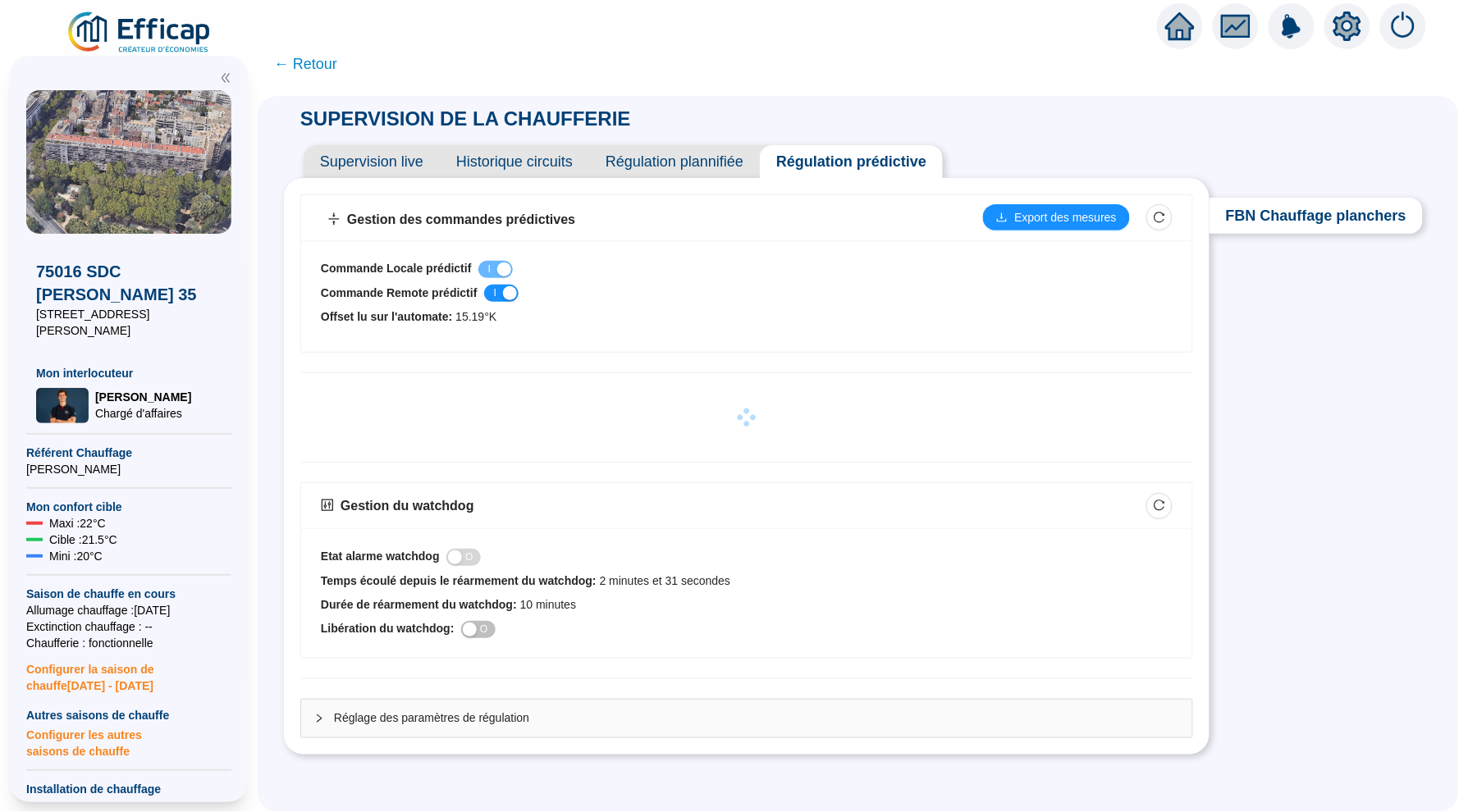
click at [384, 154] on span "Supervision live" at bounding box center [372, 161] width 136 height 33
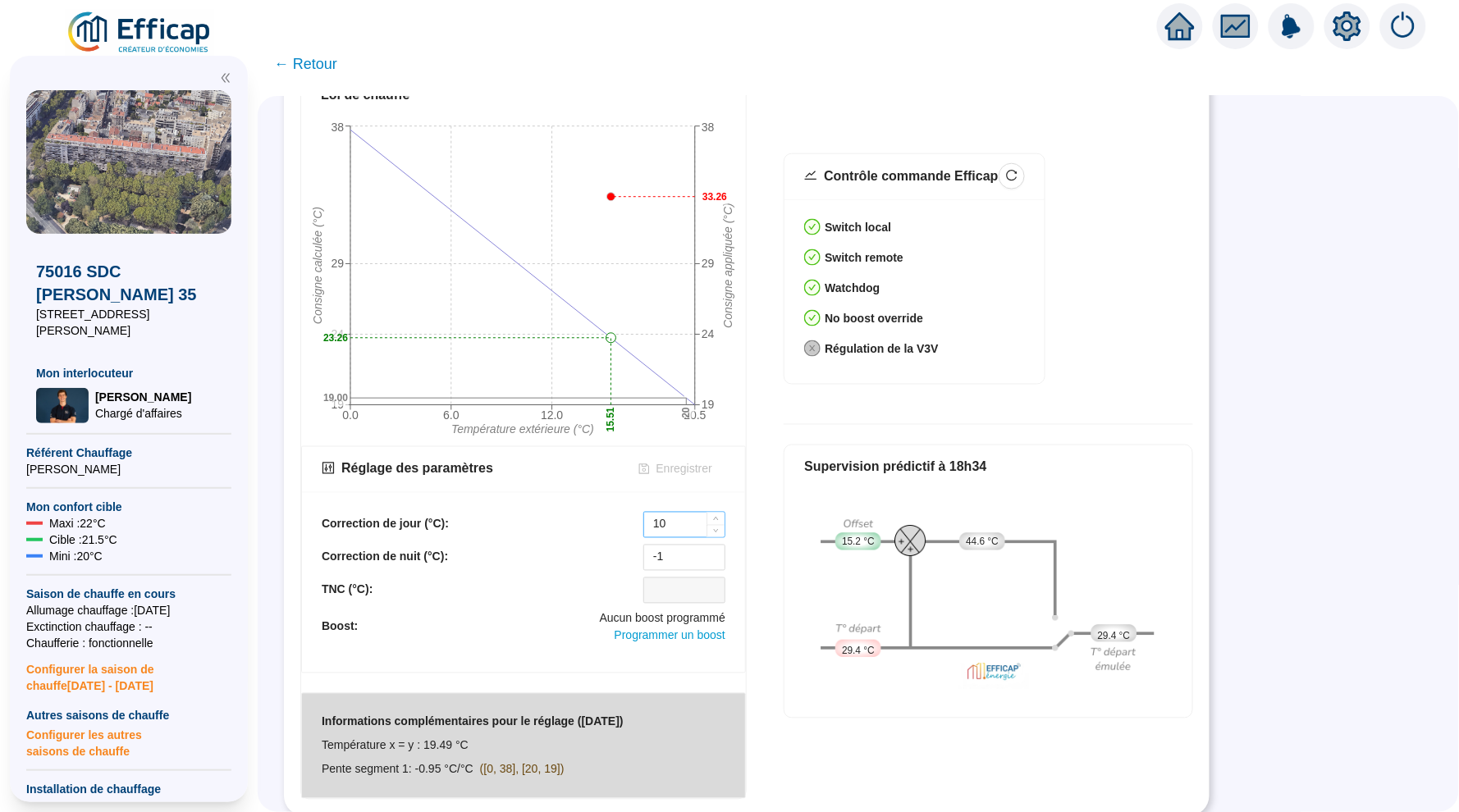
scroll to position [553, 0]
click at [676, 521] on input "10" at bounding box center [685, 526] width 81 height 25
type input "1"
type input "-1"
click at [685, 468] on span "Enregistrer" at bounding box center [685, 470] width 56 height 17
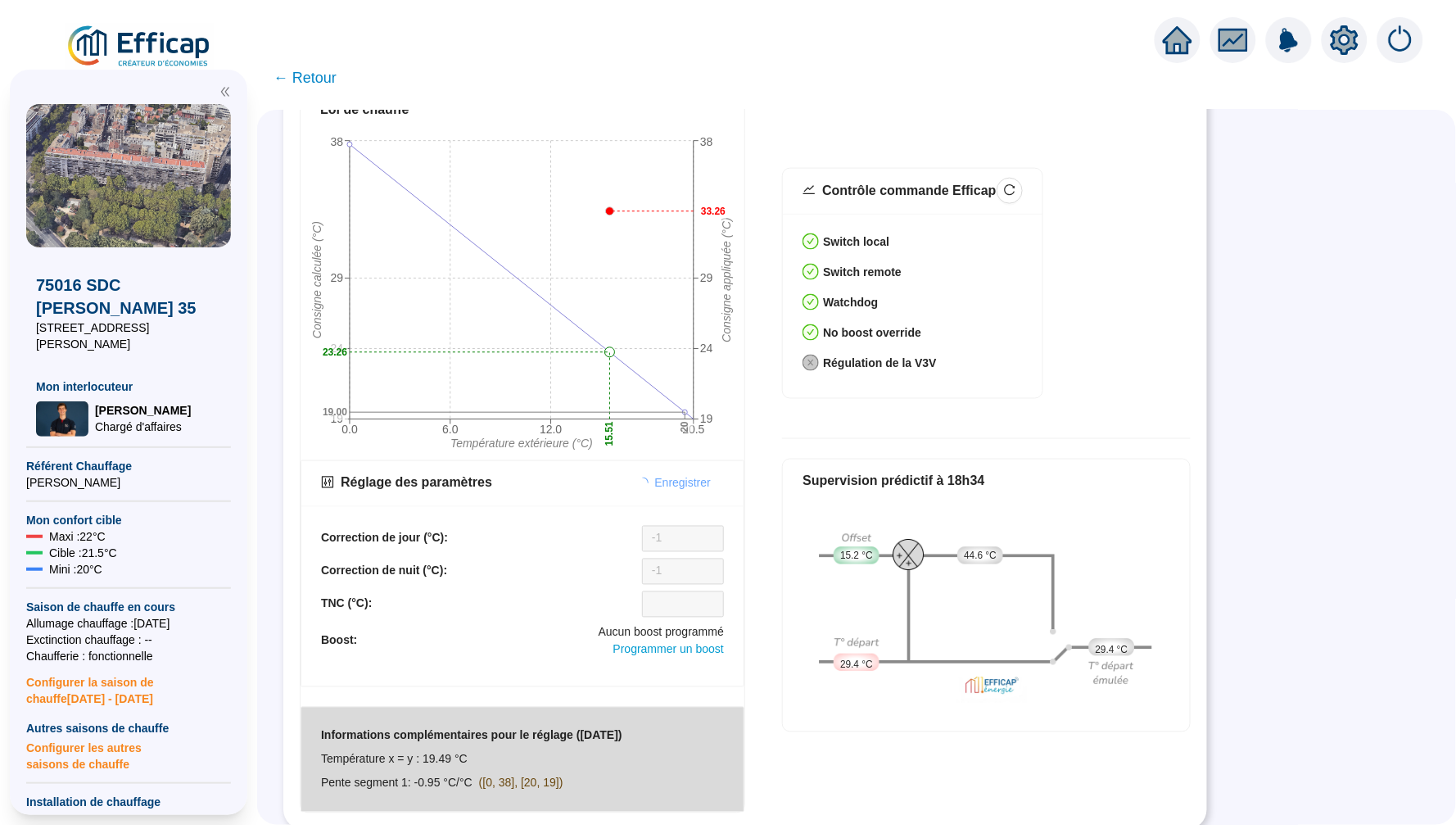
scroll to position [0, 0]
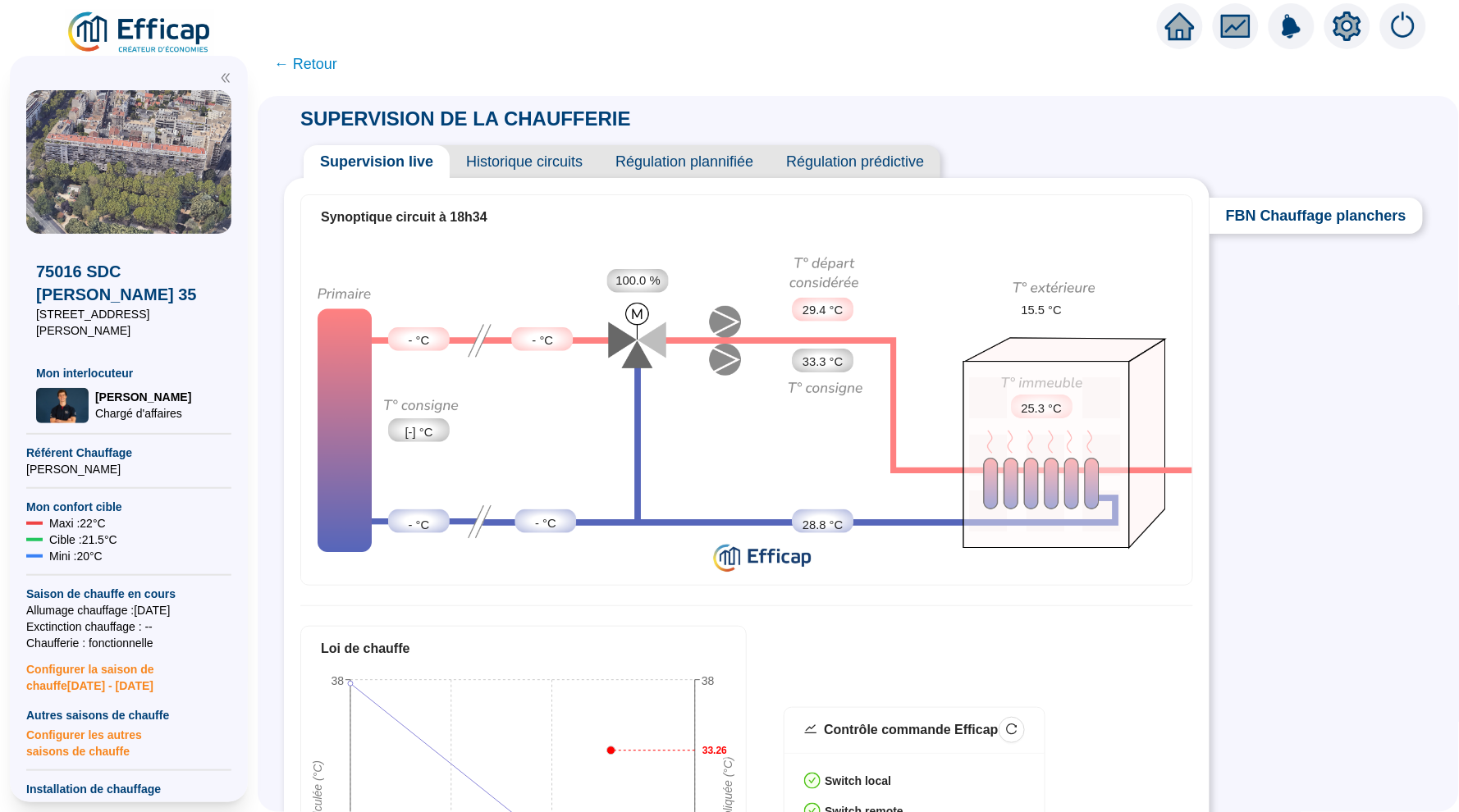
drag, startPoint x: 1254, startPoint y: 19, endPoint x: 1187, endPoint y: 37, distance: 69.4
click at [1187, 37] on icon "home" at bounding box center [1180, 26] width 30 height 23
